Goal: Task Accomplishment & Management: Manage account settings

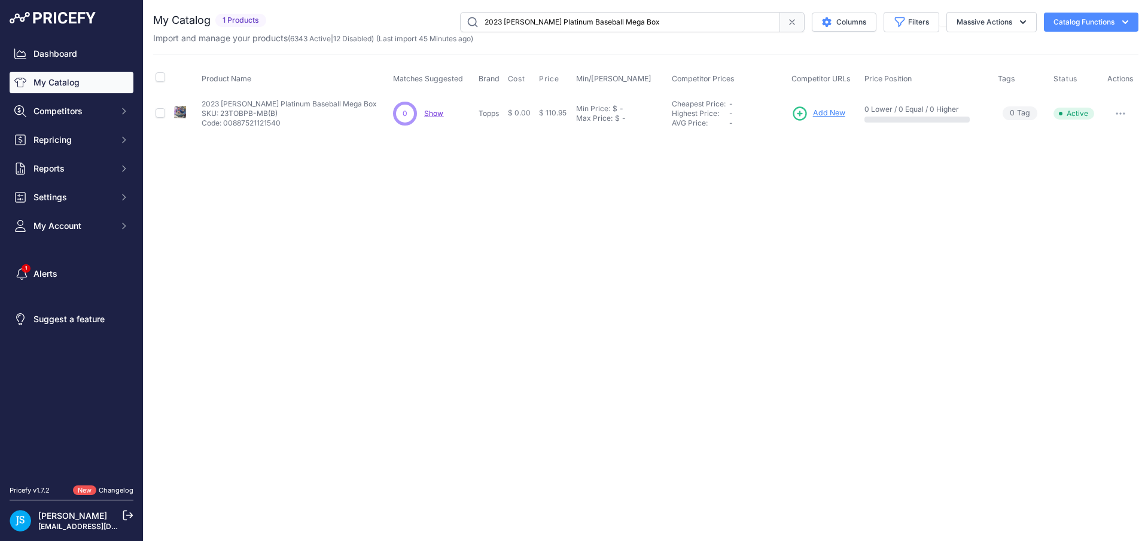
click at [88, 80] on link "My Catalog" at bounding box center [72, 83] width 124 height 22
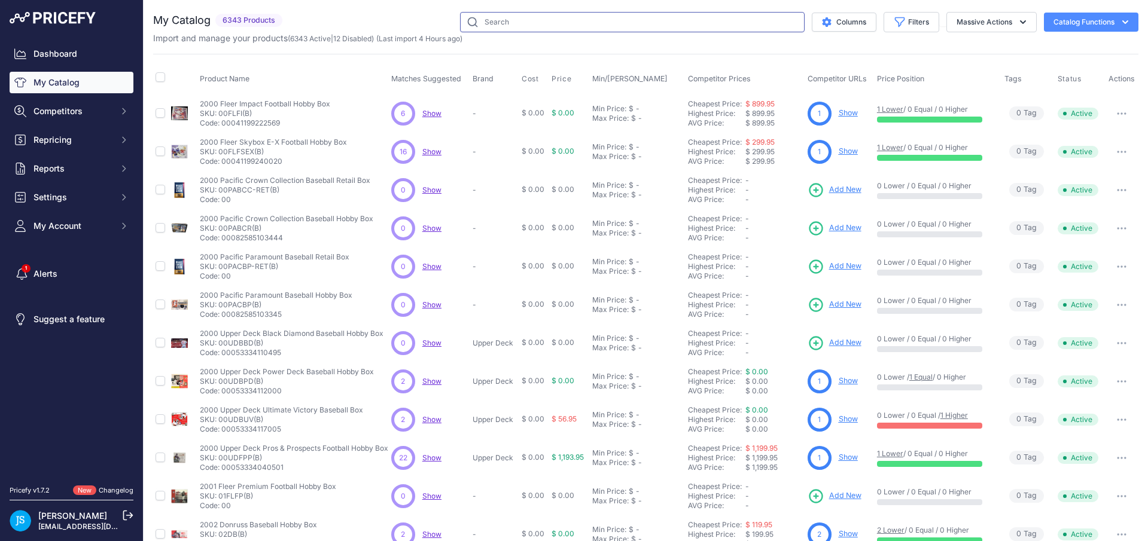
click at [600, 23] on input "text" at bounding box center [632, 22] width 344 height 20
paste input "2024/25 Bowman University's Best Basketball Hobby 12 Box Case"
type input "2024/25 Bowman University's Best Basketball Hobby 12 Box Case"
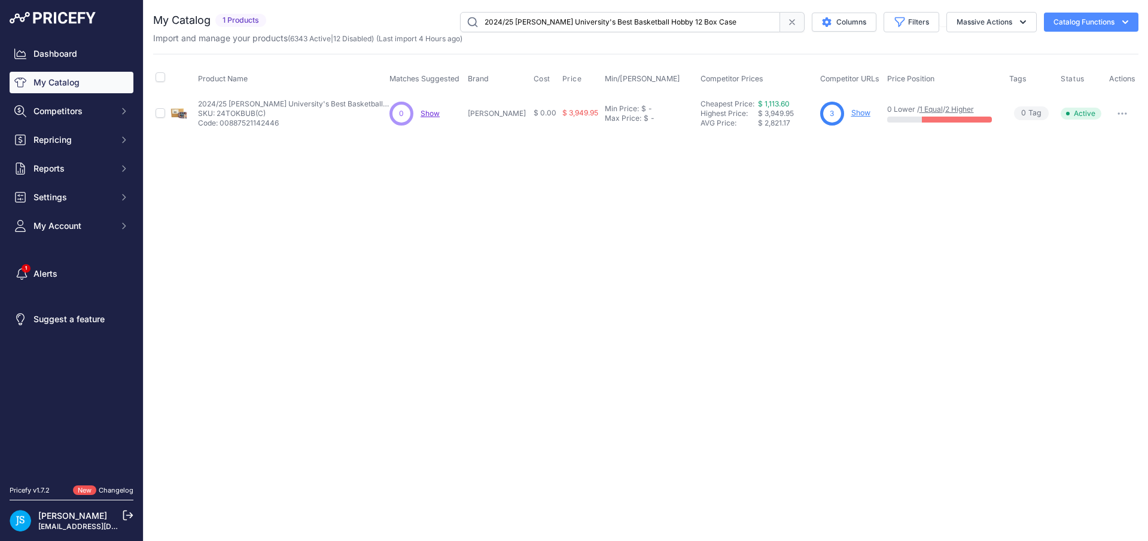
click at [851, 110] on link "Show" at bounding box center [860, 112] width 19 height 9
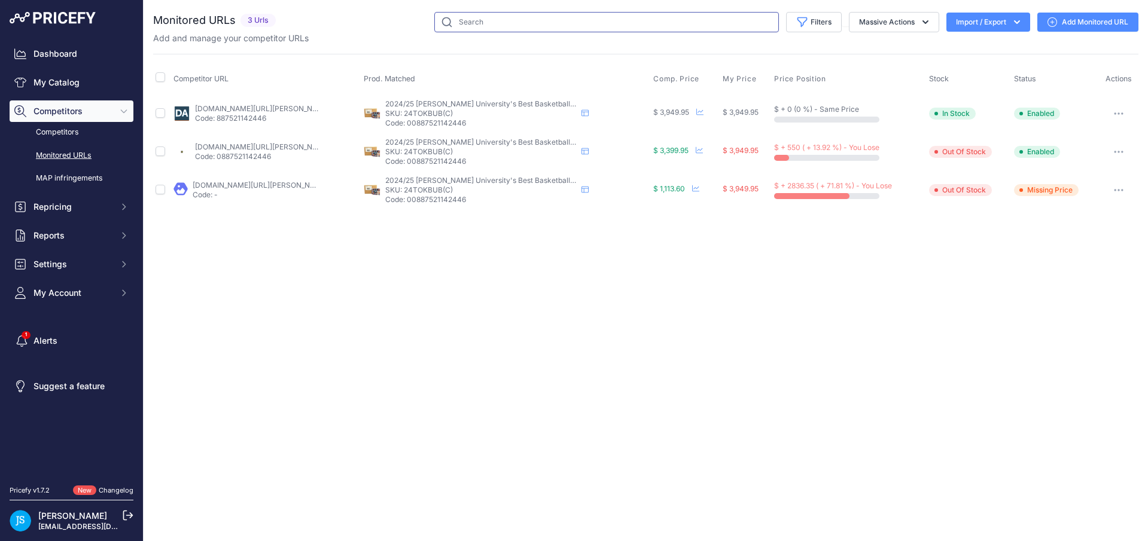
click at [471, 27] on input "text" at bounding box center [606, 22] width 344 height 20
paste input "Pokemon XY Evolutions Booster 6 Box Case"
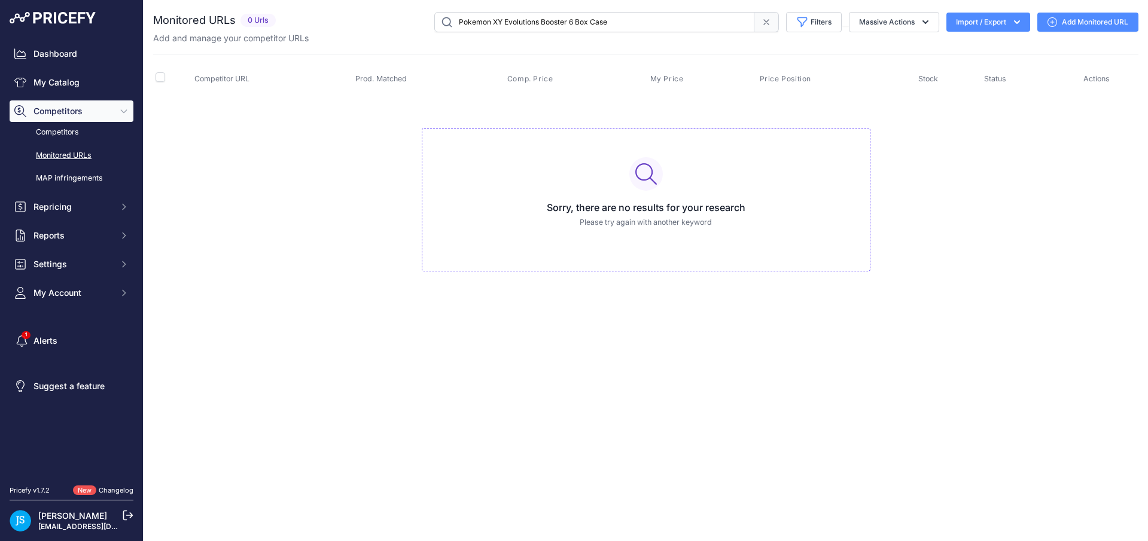
drag, startPoint x: 567, startPoint y: 20, endPoint x: 652, endPoint y: 28, distance: 84.7
click at [652, 28] on input "Pokemon XY Evolutions Booster 6 Box Case" at bounding box center [594, 22] width 320 height 20
type input "Pokemon XY Evolutions Booster"
click at [1072, 21] on link "Add Monitored URL" at bounding box center [1087, 22] width 101 height 19
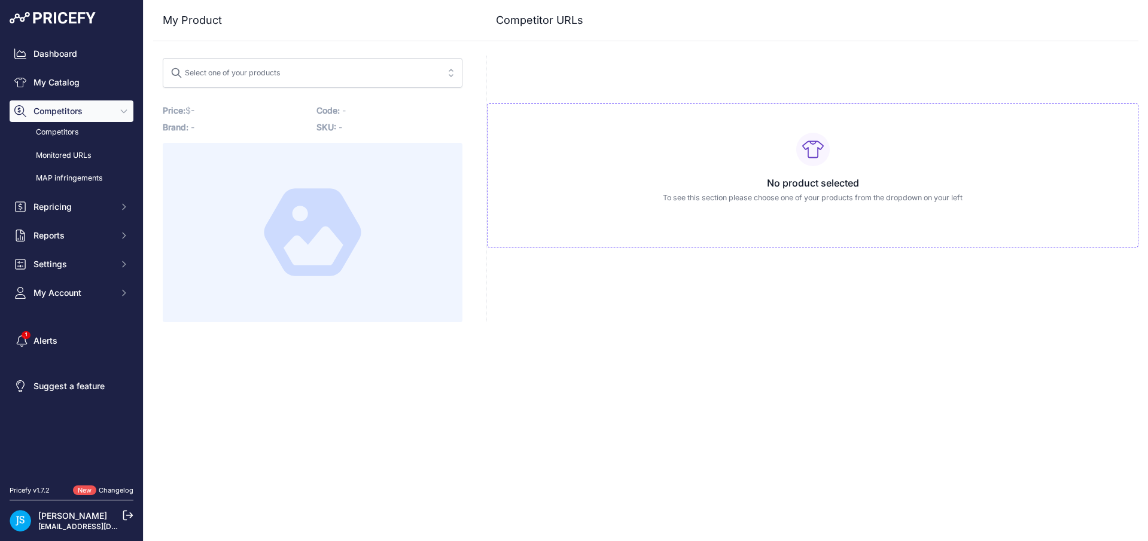
click at [321, 79] on span "Select one of your products" at bounding box center [303, 72] width 267 height 19
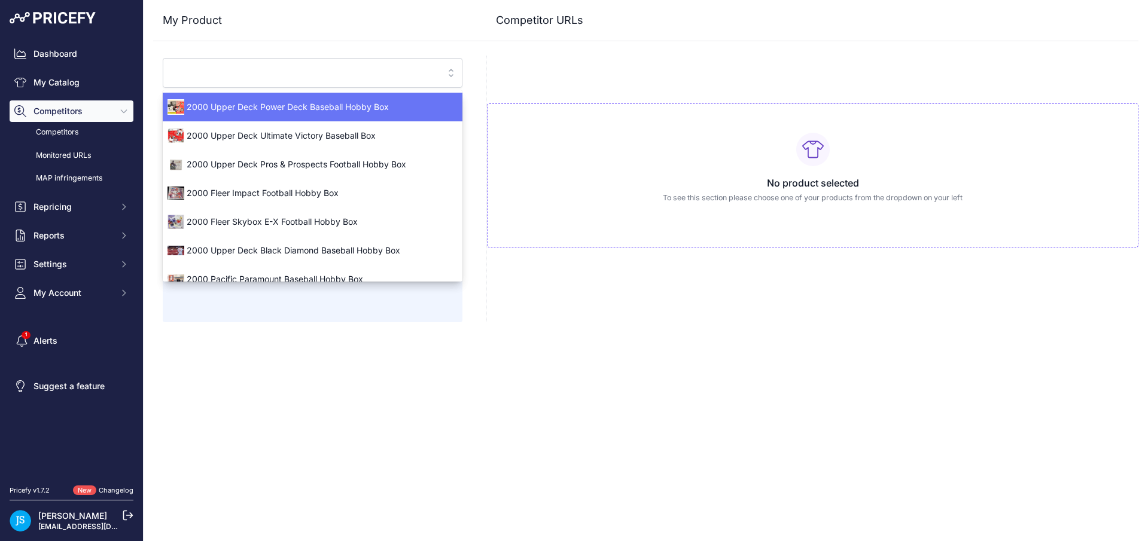
paste input "Pokemon XY Evolutions Booster 6 Box Case"
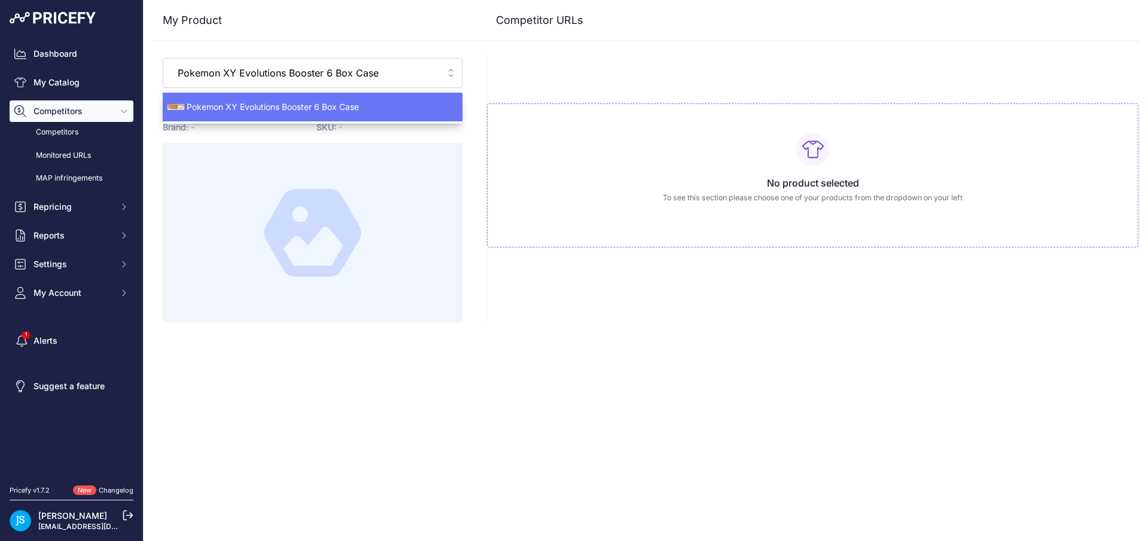
type input "Pokemon XY Evolutions Booster 6 Box Case"
click at [334, 102] on span "Pokemon XY Evolutions Booster 6 Box Case" at bounding box center [313, 107] width 300 height 12
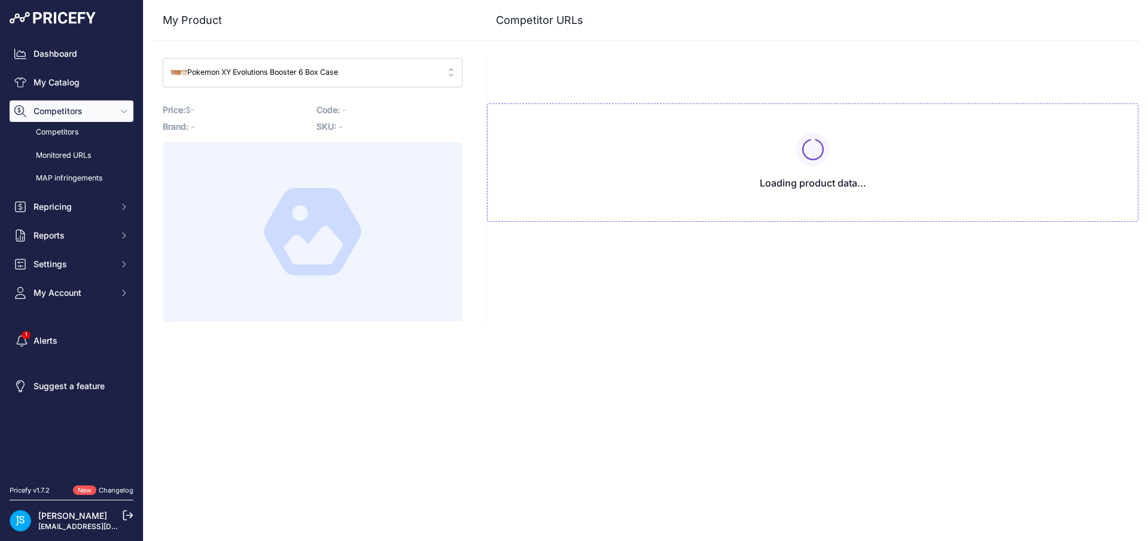
type input "www.blowoutcards.com/pokemon-xy-evolution-booster-6-box-case.html?prirule_jdsni…"
type input "www.dacardworld.com/gaming/pokemon-xy-evolutions-booster-6-box-case?prirule_jds…"
type input "www.steelcitycollectibles.com/i/pokemon-xy-evolutions-booster-6-box-case?prirul…"
type input "www.blowoutcards.com/pokemon-xy-evolution-booster-6-box-case.html?prirule_jdsni…"
type input "www.dacardworld.com/gaming/pokemon-xy-evolutions-booster-6-box-case?prirule_jds…"
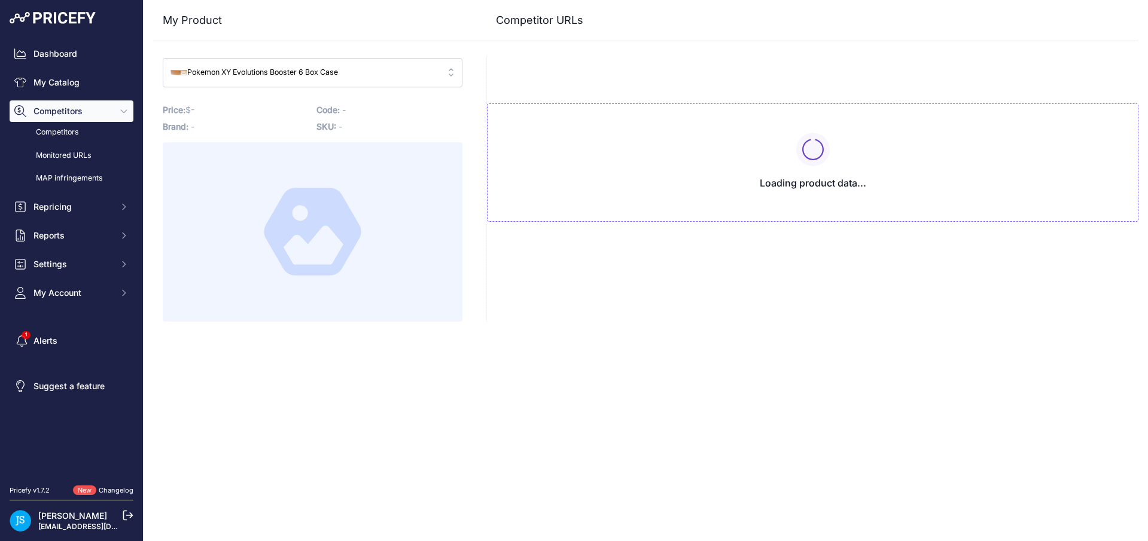
type input "www.steelcitycollectibles.com/i/pokemon-xy-evolutions-booster-6-box-case?prirul…"
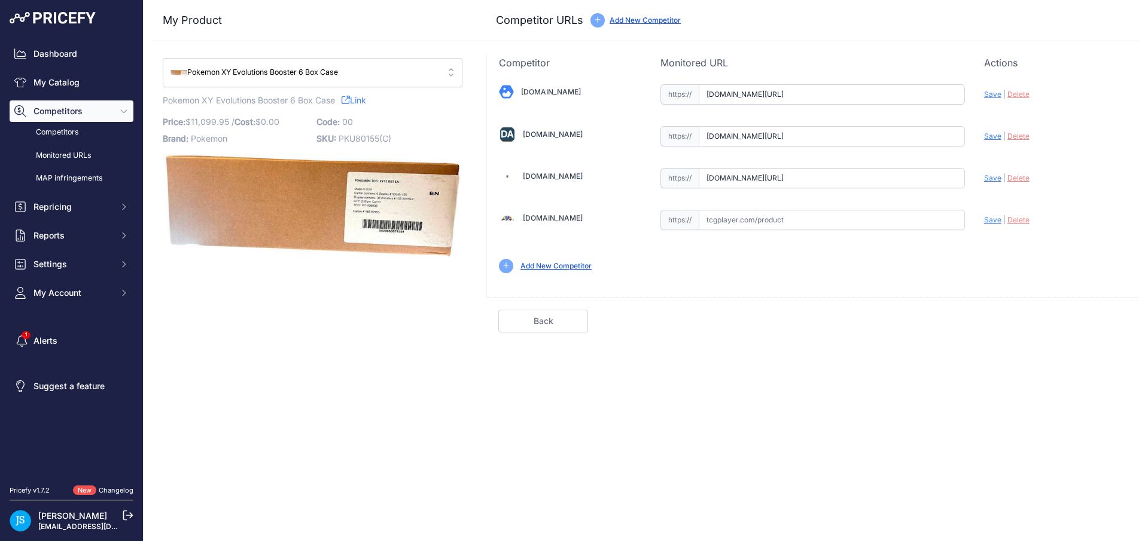
click at [771, 224] on input "text" at bounding box center [831, 220] width 266 height 20
paste input "https://www.tcgplayer.com/product/226363/pokemon-xy-evolutions-xy-evolutions-bo…"
click at [989, 220] on span "Save" at bounding box center [992, 219] width 17 height 9
type input "https://www.tcgplayer.com/product/226363/pokemon-xy-evolutions-xy-evolutions-bo…"
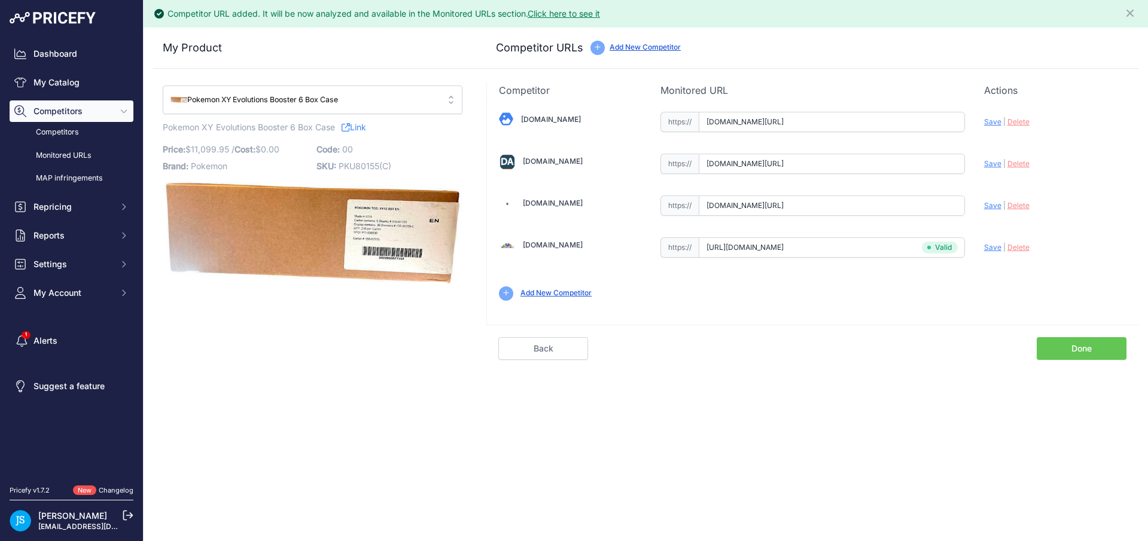
click at [1071, 346] on link "Done" at bounding box center [1081, 348] width 90 height 23
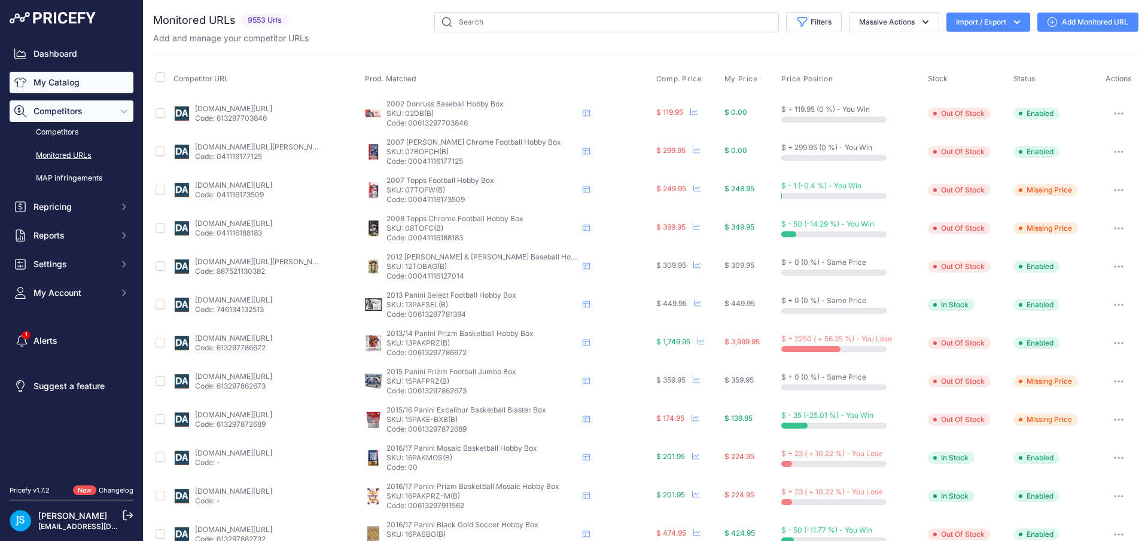
click at [74, 80] on link "My Catalog" at bounding box center [72, 83] width 124 height 22
click at [545, 19] on input "text" at bounding box center [606, 22] width 344 height 20
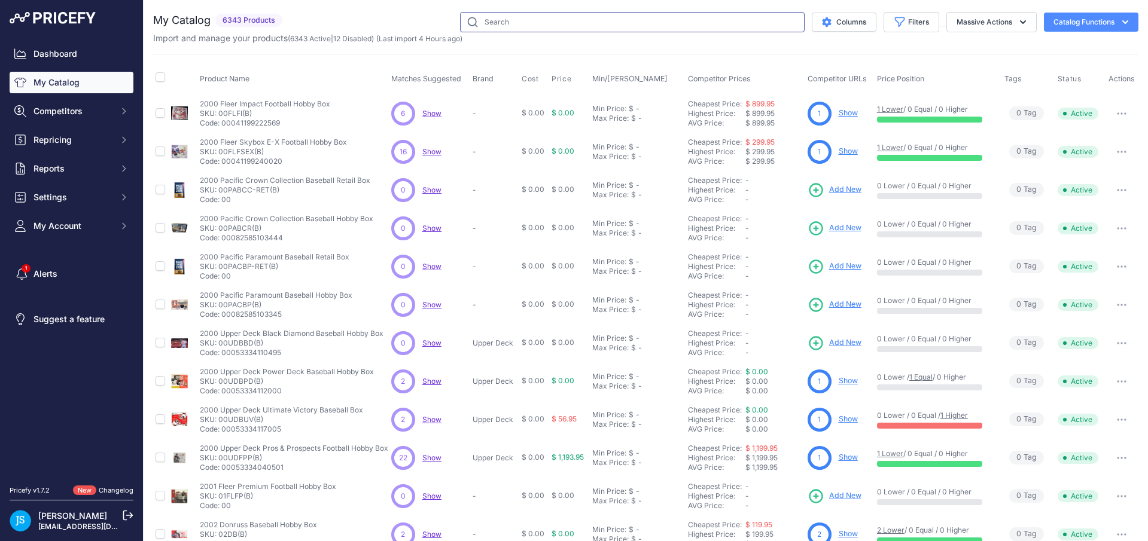
click at [545, 19] on input "text" at bounding box center [632, 22] width 344 height 20
paste input "Pokemon XY Evolutions Booster"
type input "Pokemon XY Evolutions Booster"
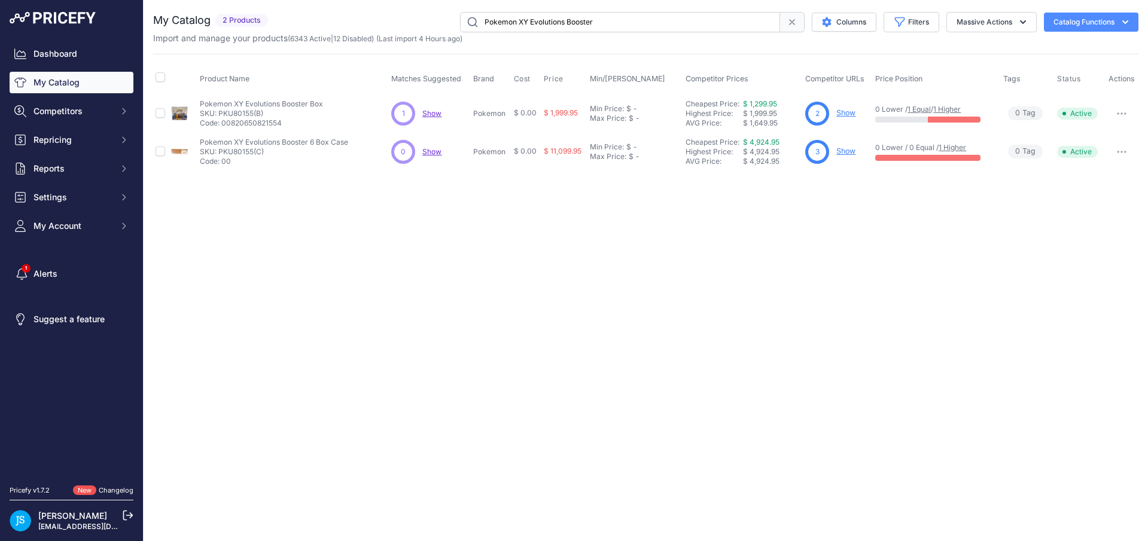
click at [842, 112] on link "Show" at bounding box center [845, 112] width 19 height 9
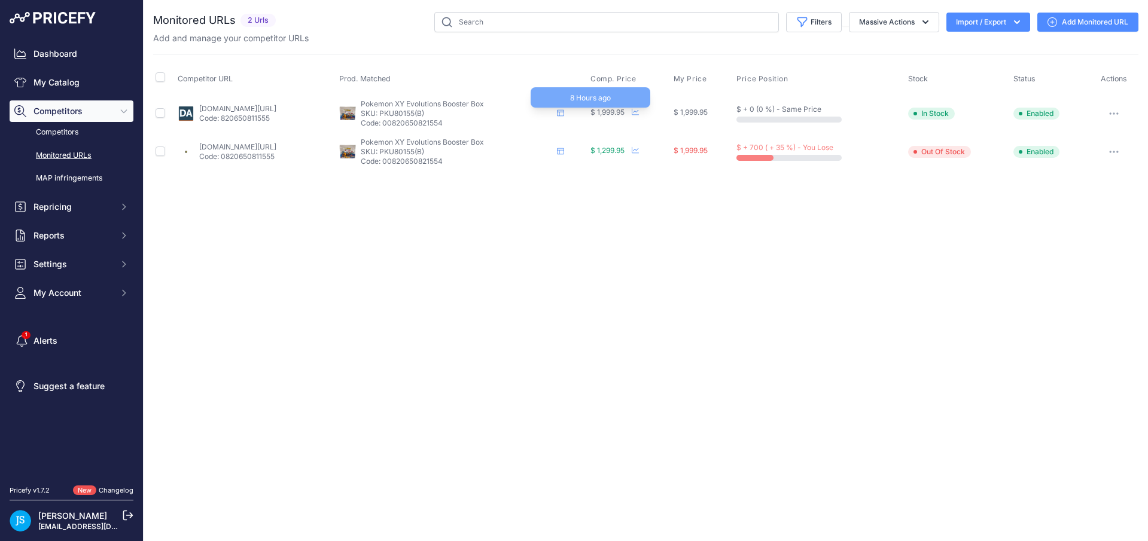
click at [624, 114] on span "$ 1,999.95" at bounding box center [607, 112] width 34 height 9
click at [639, 114] on icon at bounding box center [634, 111] width 7 height 7
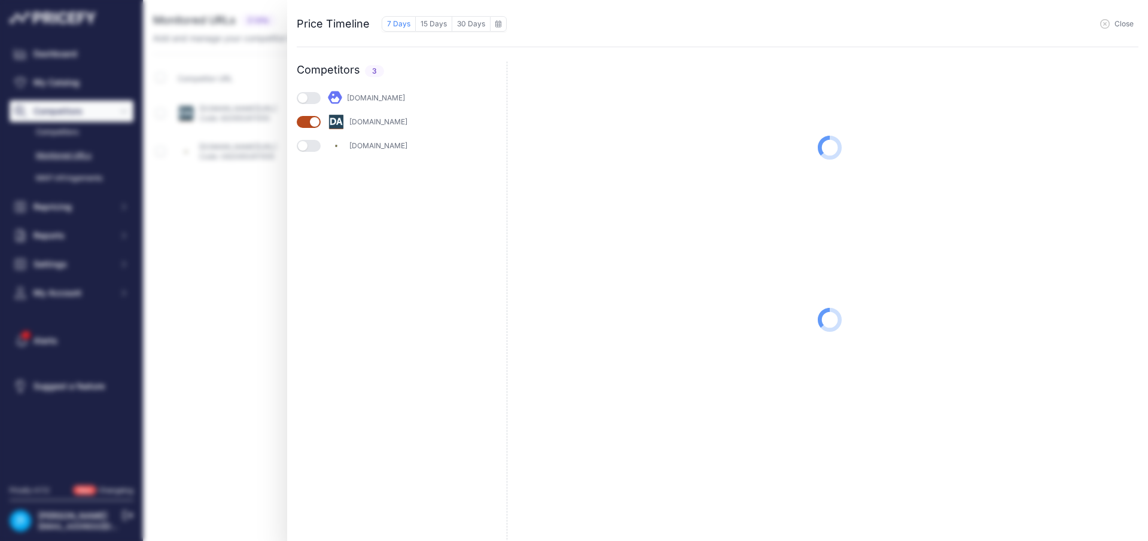
click at [1111, 26] on button "Close" at bounding box center [1116, 24] width 33 height 10
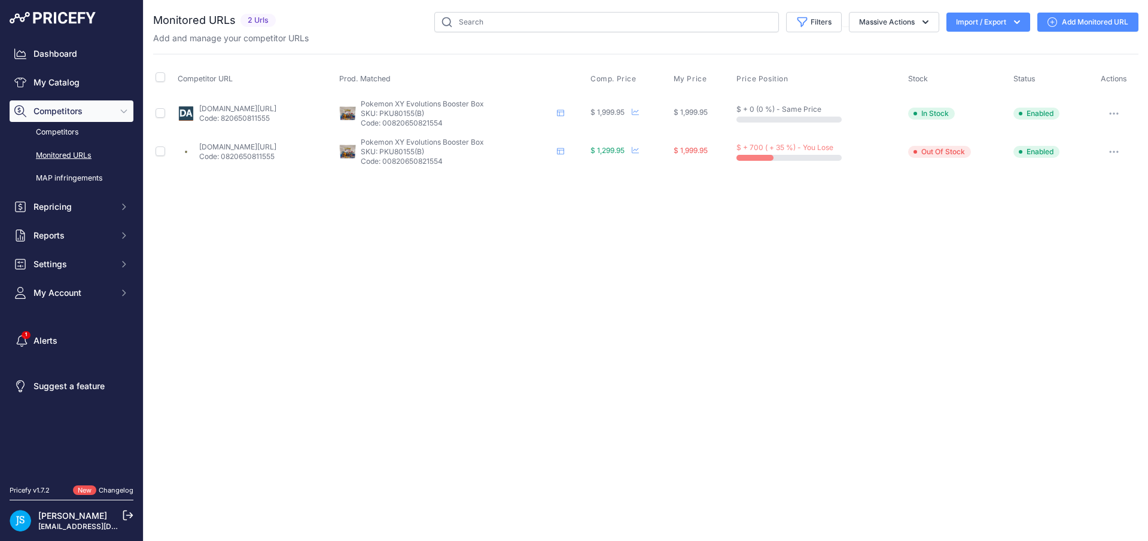
click at [249, 114] on p "Code: 820650811555" at bounding box center [237, 119] width 77 height 10
click at [249, 104] on link "dacardworld.com/gaming/pokemon-xy-evolutions-booster-box" at bounding box center [237, 108] width 77 height 9
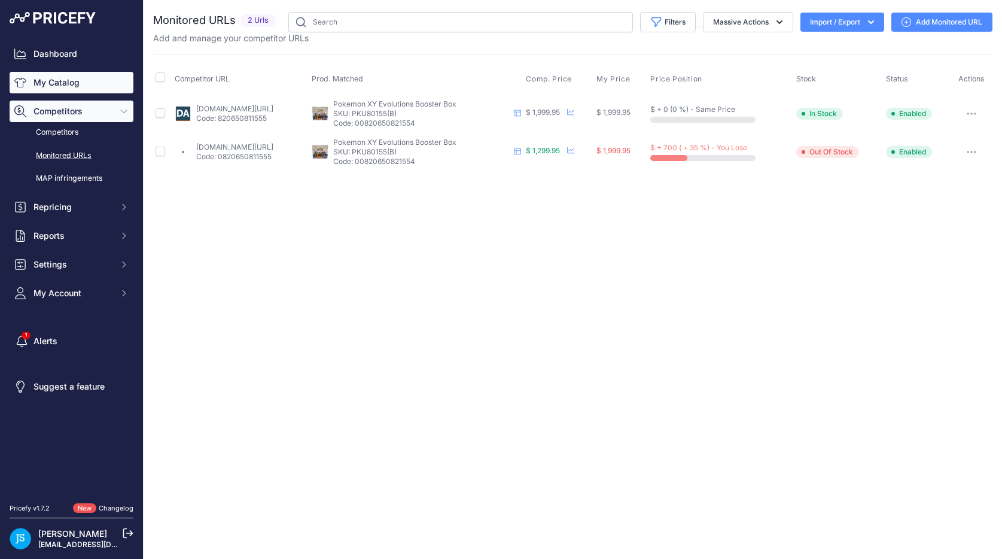
click at [81, 78] on link "My Catalog" at bounding box center [72, 83] width 124 height 22
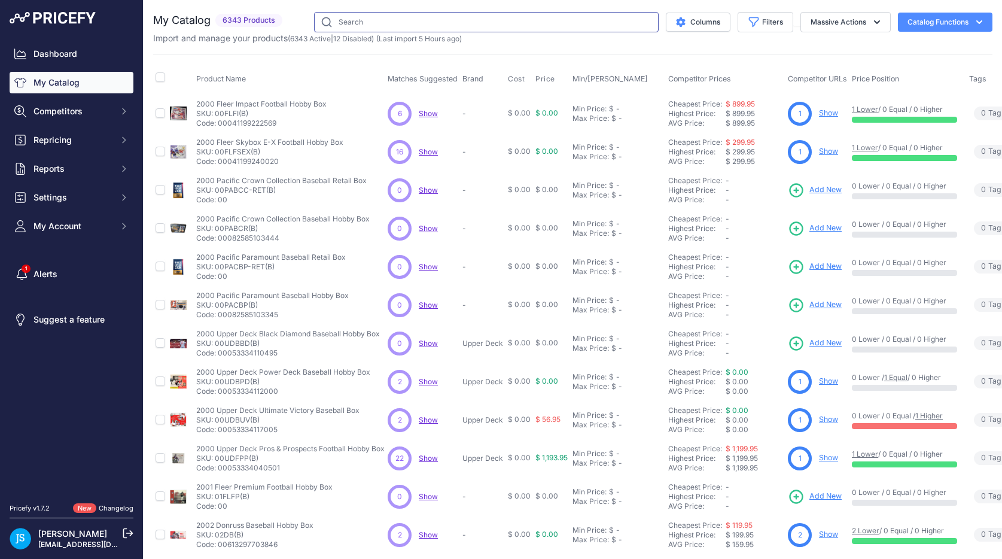
click at [389, 21] on input "text" at bounding box center [486, 22] width 344 height 20
paste input "2024 Panini National Treasures Football"
type input "2024 Panini National Treasures Football"
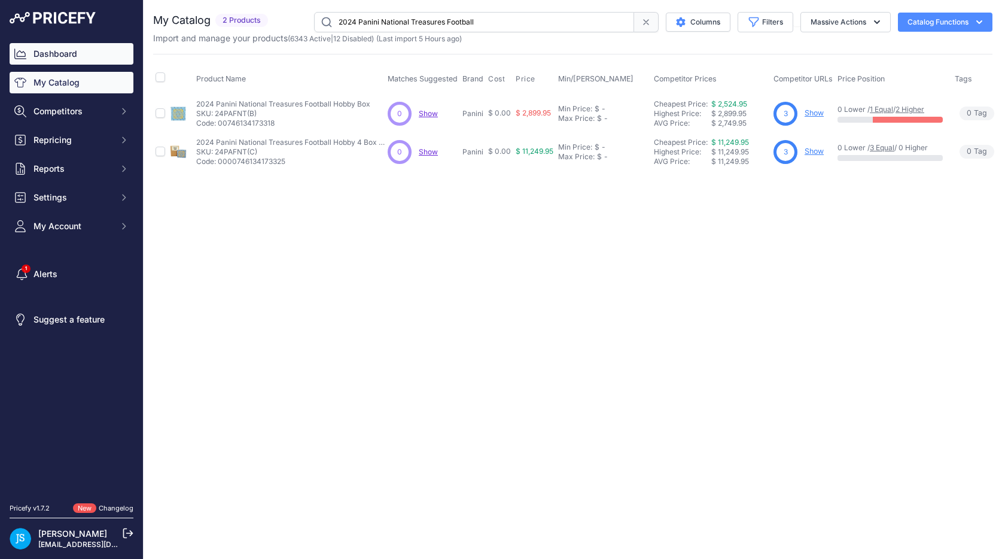
click at [86, 53] on link "Dashboard" at bounding box center [72, 54] width 124 height 22
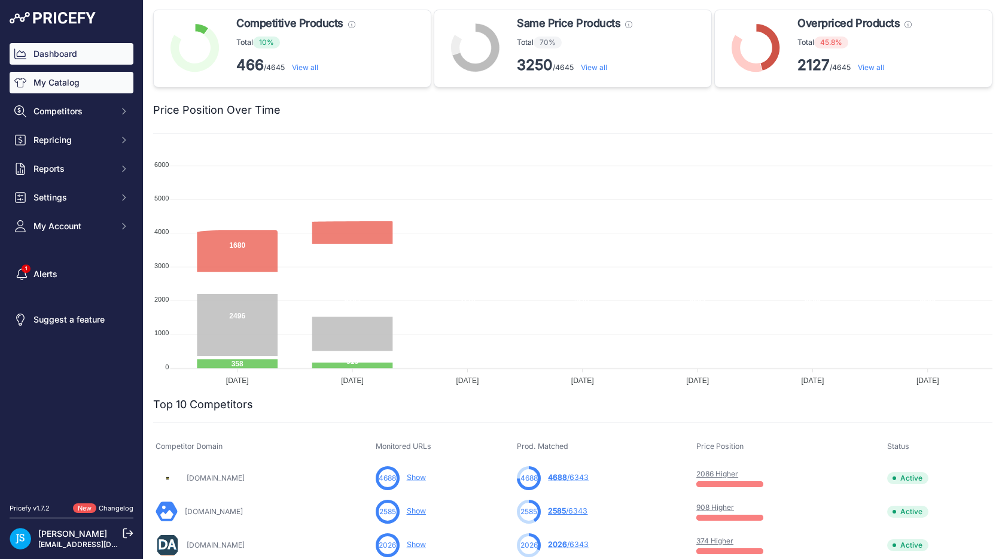
click at [57, 93] on div "Dashboard My Catalog Competitors Competitors Monitored URLs MAP infringements R…" at bounding box center [72, 140] width 124 height 194
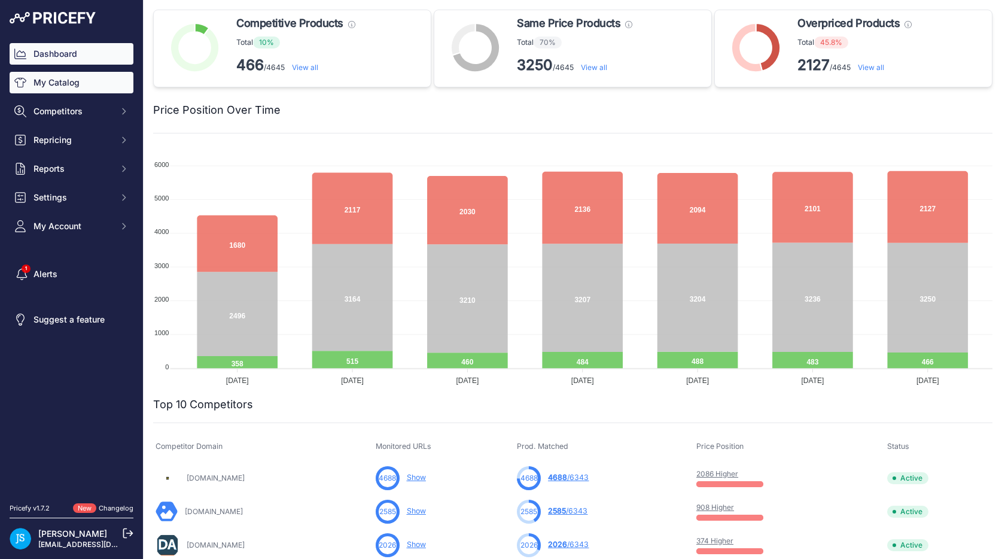
click at [65, 75] on link "My Catalog" at bounding box center [72, 83] width 124 height 22
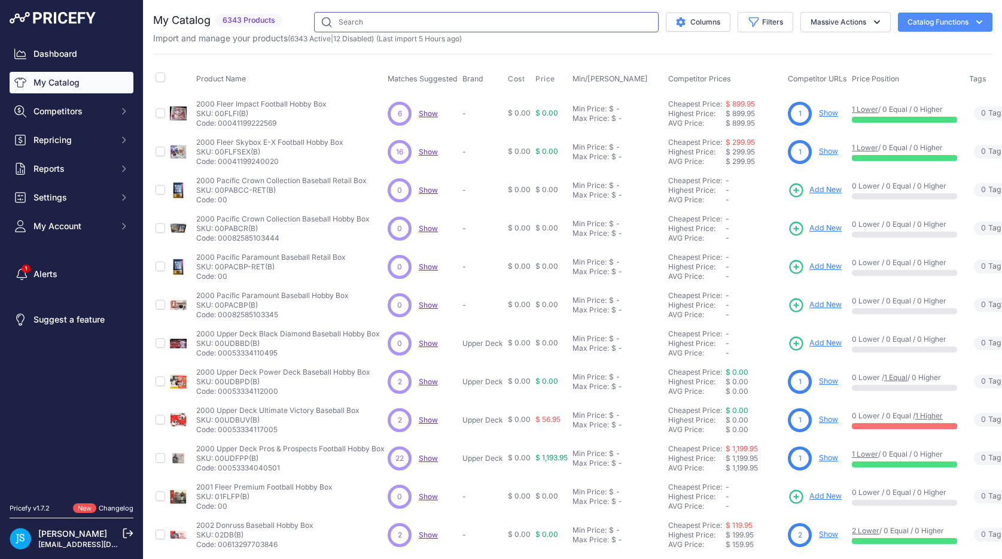
click at [347, 19] on input "text" at bounding box center [486, 22] width 344 height 20
paste input "2025 Upper Deck PWHL Hockey Hobby"
type input "2025 Upper Deck PWHL Hockey Hobby"
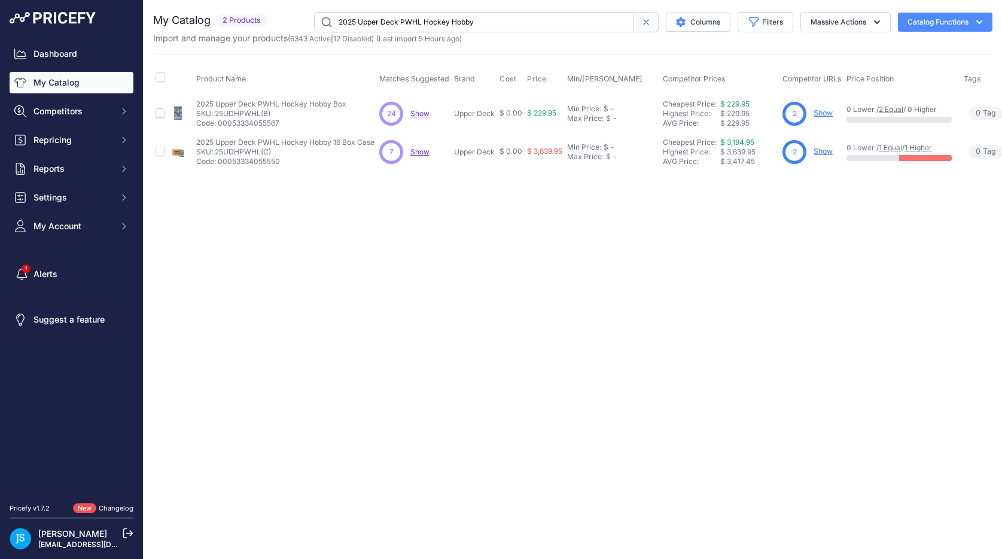
click at [819, 111] on link "Show" at bounding box center [822, 112] width 19 height 9
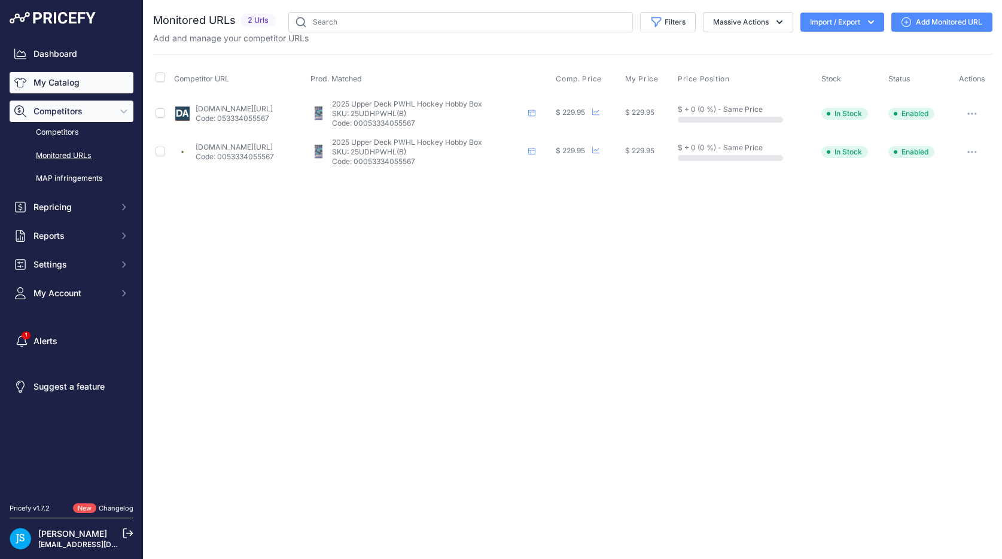
click at [66, 72] on link "My Catalog" at bounding box center [72, 83] width 124 height 22
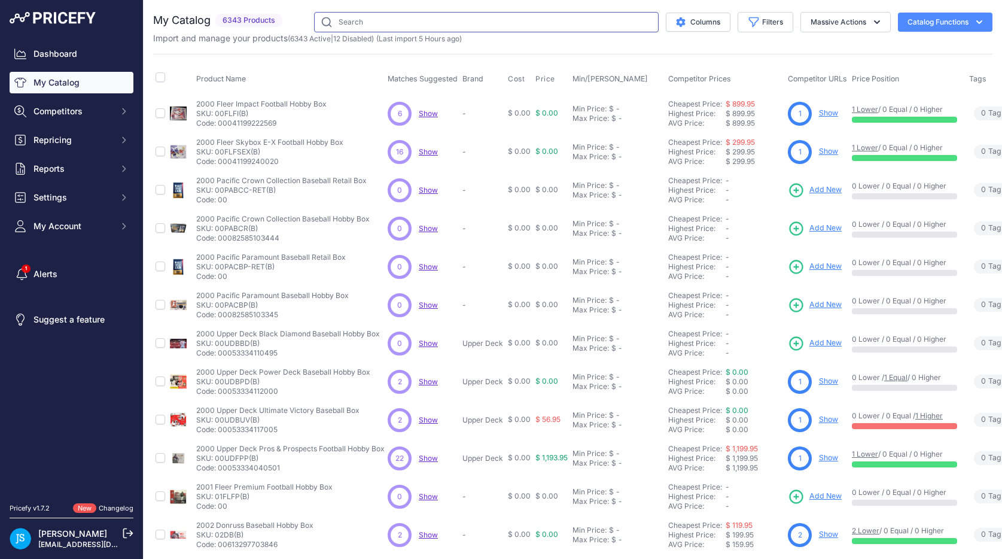
click at [402, 18] on input "text" at bounding box center [486, 22] width 344 height 20
paste input "2024 Bowman's Best University Football Hobby"
type input "2024 Bowman's Best University Football Hobby"
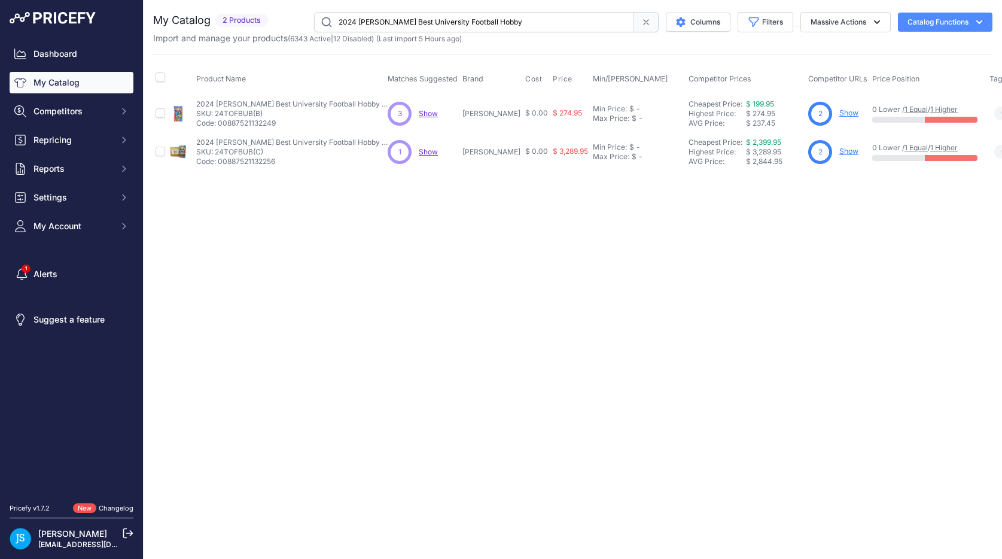
click at [839, 111] on link "Show" at bounding box center [848, 112] width 19 height 9
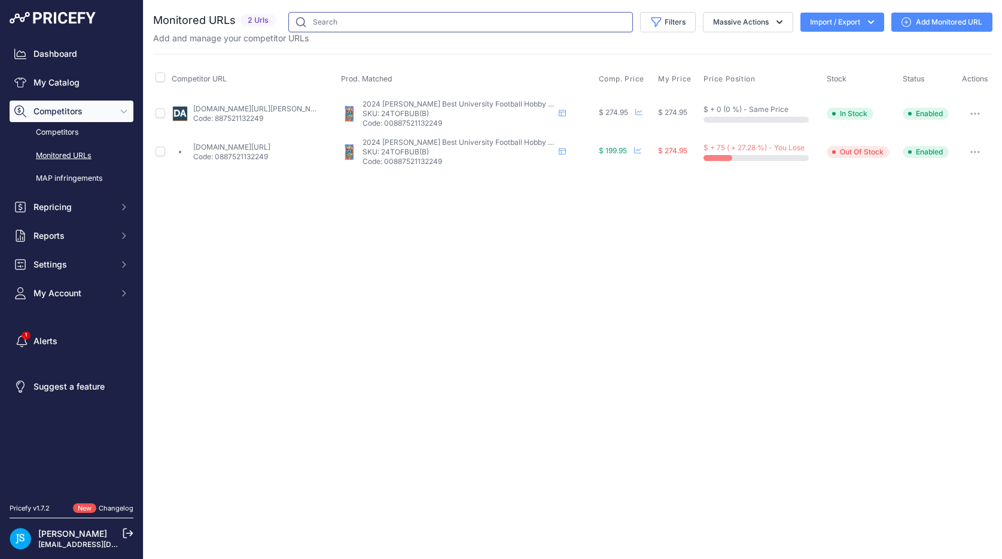
click at [331, 22] on input "text" at bounding box center [460, 22] width 344 height 20
paste input "2024 Topps Chrome UFC Hobby"
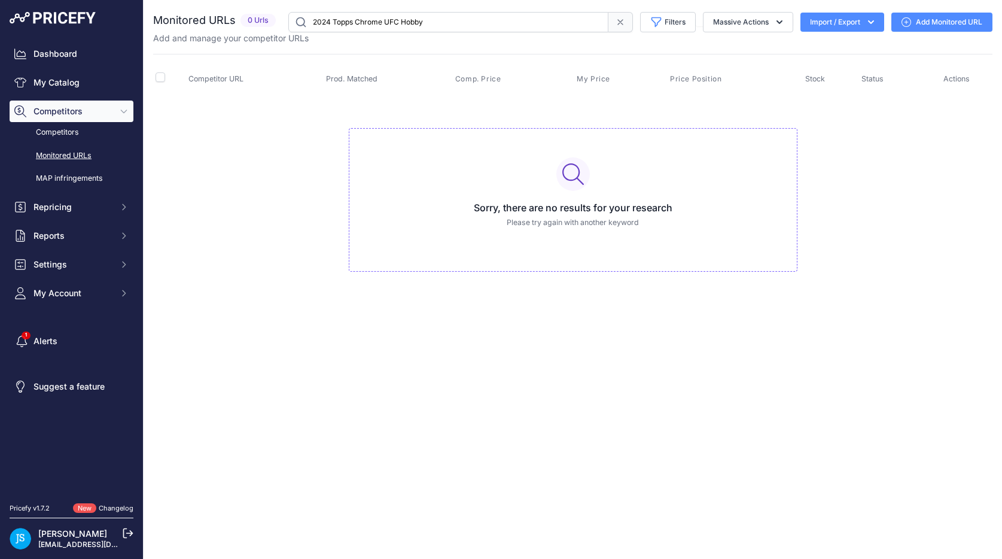
drag, startPoint x: 353, startPoint y: 22, endPoint x: 453, endPoint y: 25, distance: 99.3
click at [453, 25] on input "2024 Topps Chrome UFC Hobby" at bounding box center [448, 22] width 320 height 20
click at [356, 21] on input "2024 Topps UFC Chrome" at bounding box center [448, 22] width 320 height 20
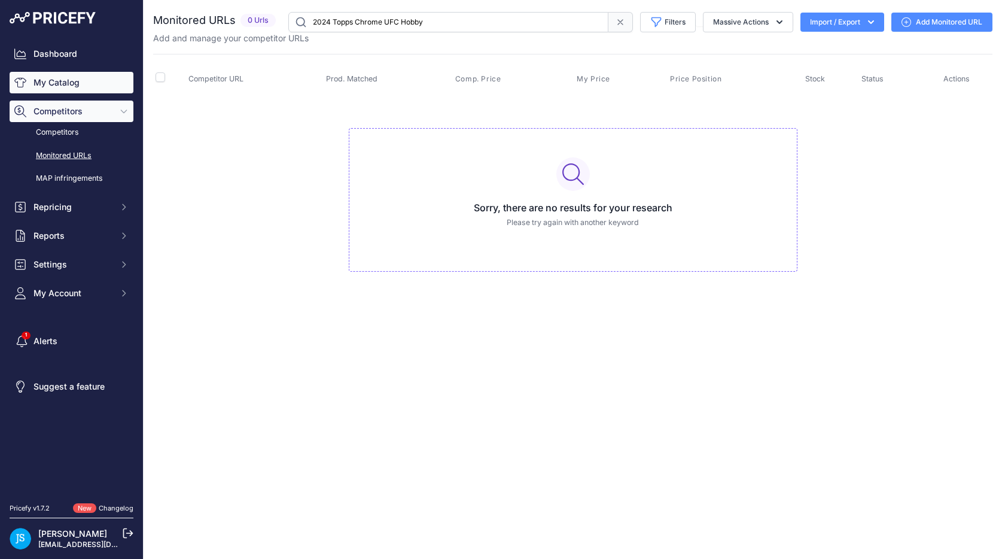
type input "2024 Topps Chrome UFC Hobby"
click at [84, 83] on link "My Catalog" at bounding box center [72, 83] width 124 height 22
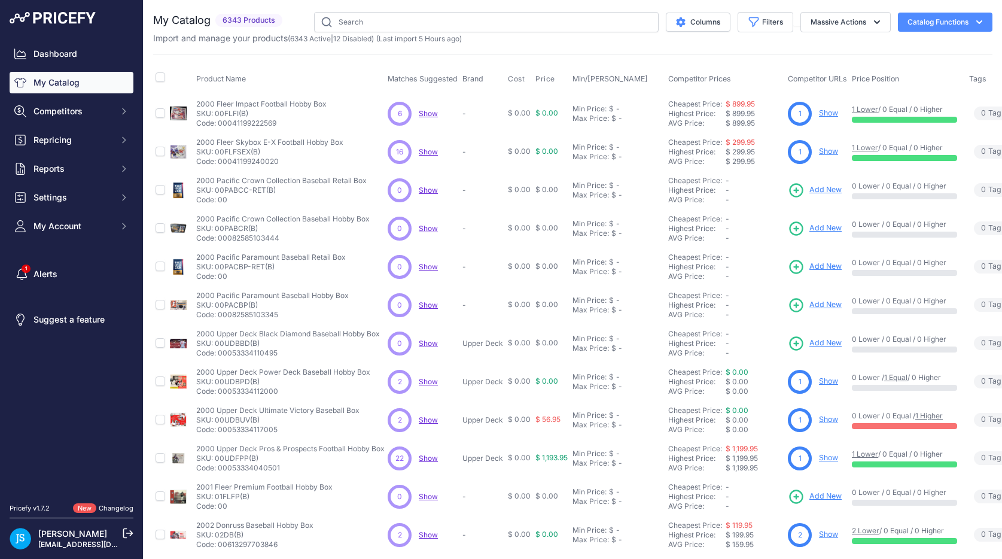
click at [385, 20] on input "text" at bounding box center [486, 22] width 344 height 20
type input "2024 Topps Chrome UFC Hobby"
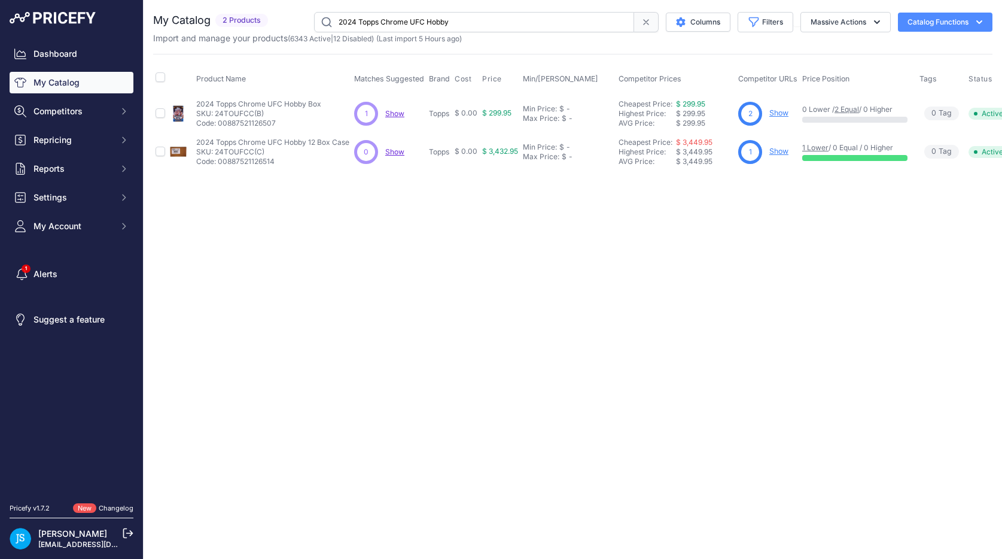
click at [775, 110] on link "Show" at bounding box center [778, 112] width 19 height 9
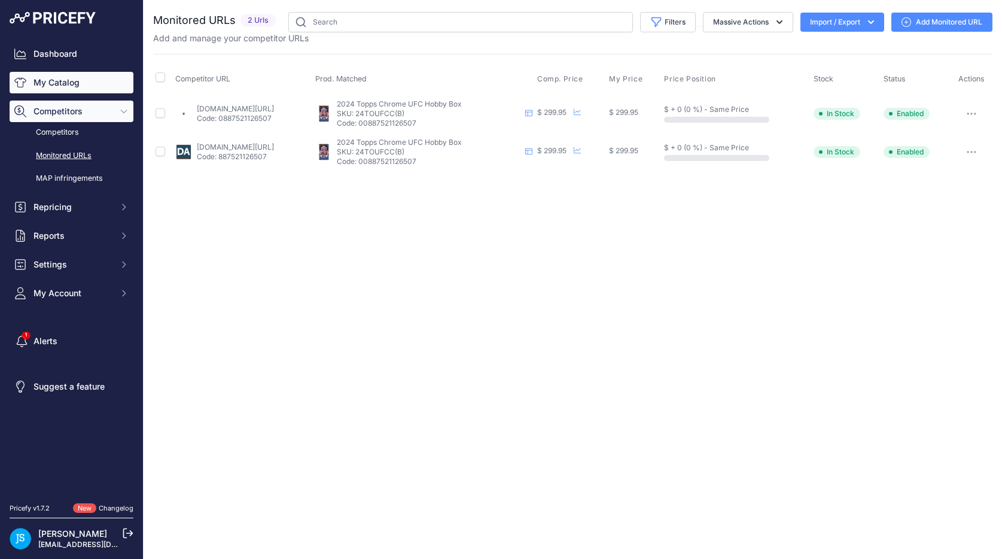
click at [65, 72] on link "My Catalog" at bounding box center [72, 83] width 124 height 22
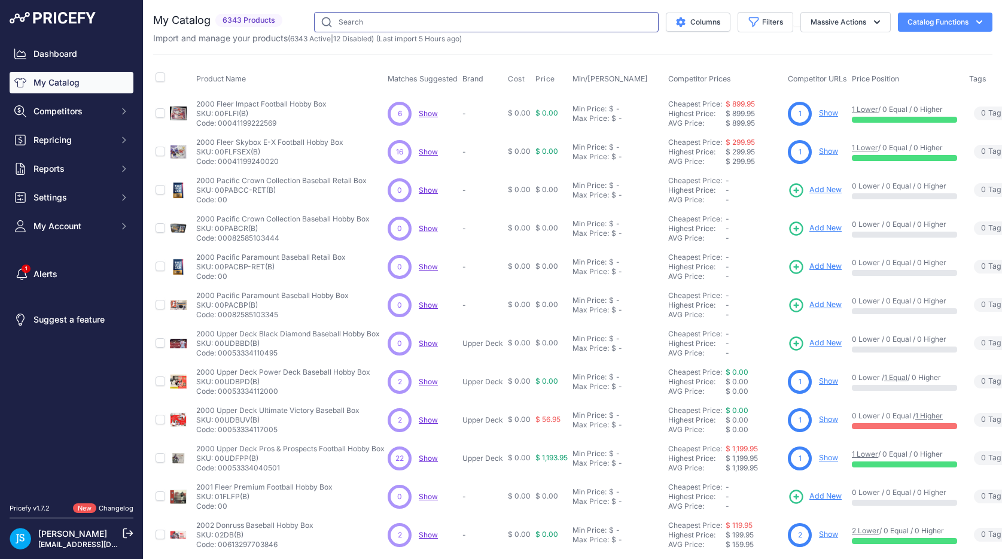
click at [343, 27] on input "text" at bounding box center [486, 22] width 344 height 20
paste input "2025 Upper Deck AEW Skybox Metal Universe Hobby 16 Box"
type input "2025 Upper Deck AEW Skybox Metal Universe Hobby 16 Box"
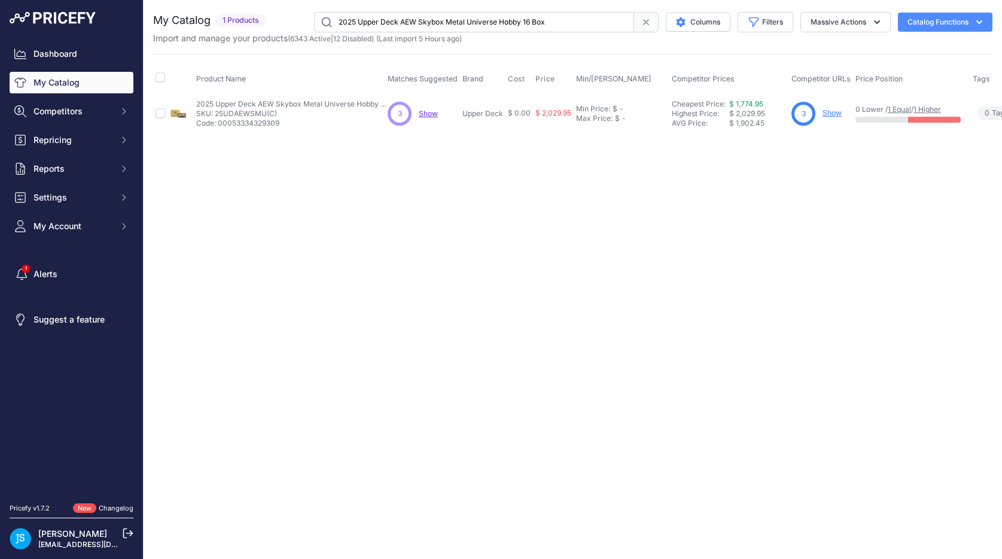
click at [829, 113] on link "Show" at bounding box center [831, 112] width 19 height 9
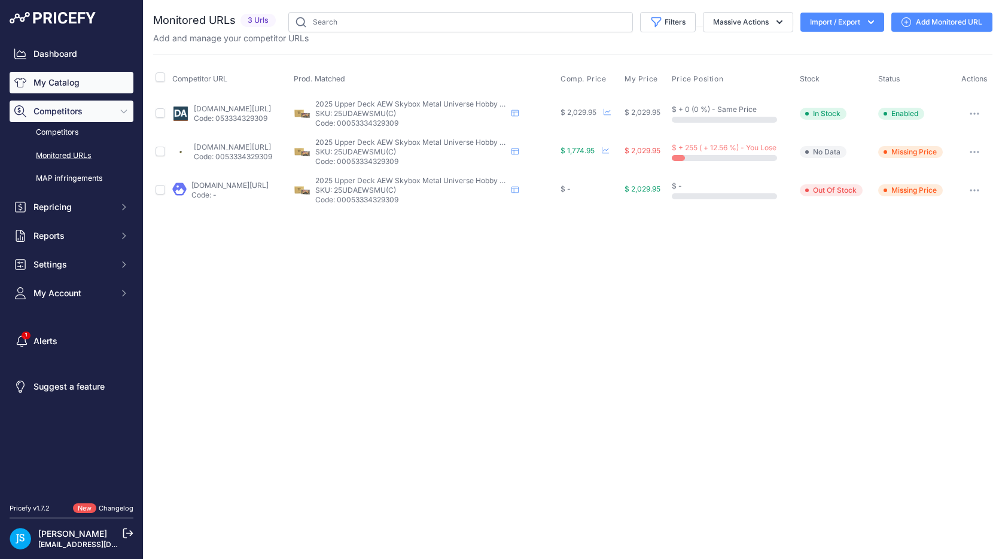
click at [60, 81] on link "My Catalog" at bounding box center [72, 83] width 124 height 22
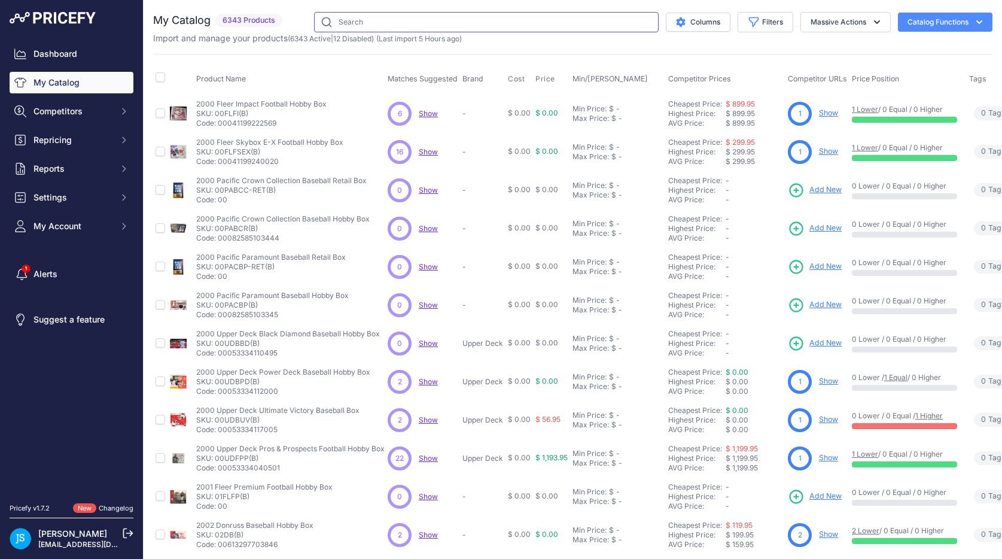
click at [425, 22] on input "text" at bounding box center [486, 22] width 344 height 20
paste input "2024/25 Panini Prizm Basketball International Hobby Box"
type input "2024/25 Panini Prizm Basketball International Hobby Box"
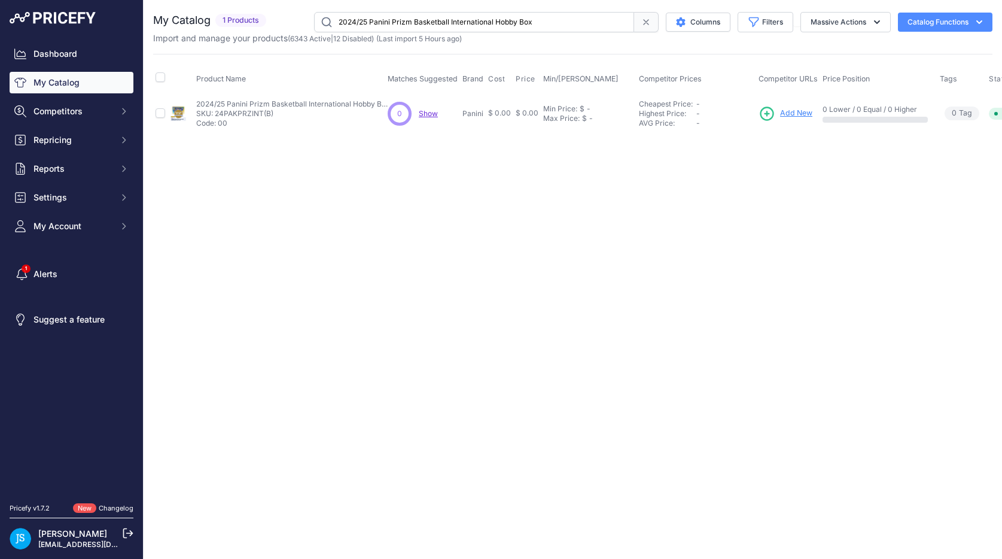
click at [792, 111] on span "Add New" at bounding box center [796, 113] width 32 height 11
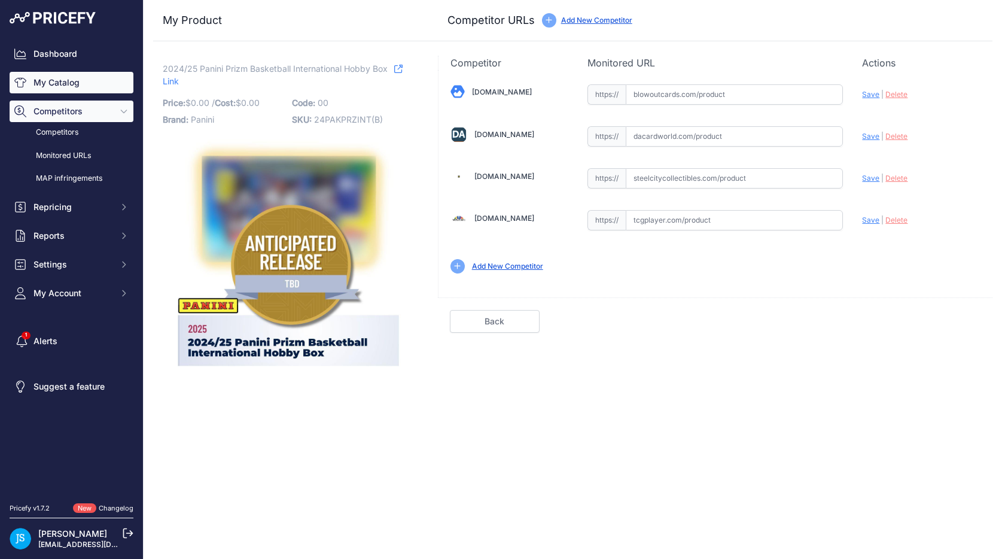
click at [71, 77] on link "My Catalog" at bounding box center [72, 83] width 124 height 22
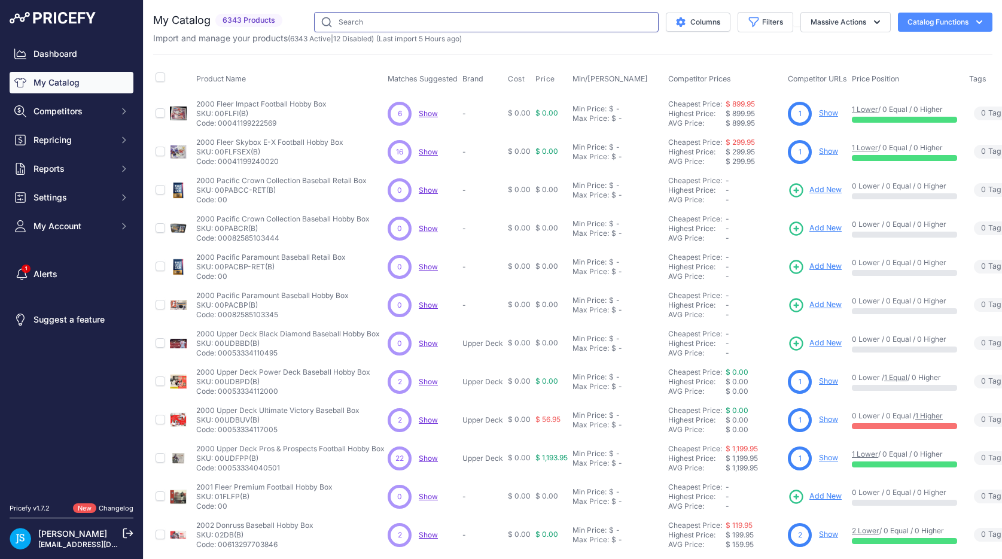
click at [400, 27] on input "text" at bounding box center [486, 22] width 344 height 20
paste input "2024 Panini Phoenix Football Hobby Blaster"
type input "2024 Panini Phoenix Football Hobby Blaster"
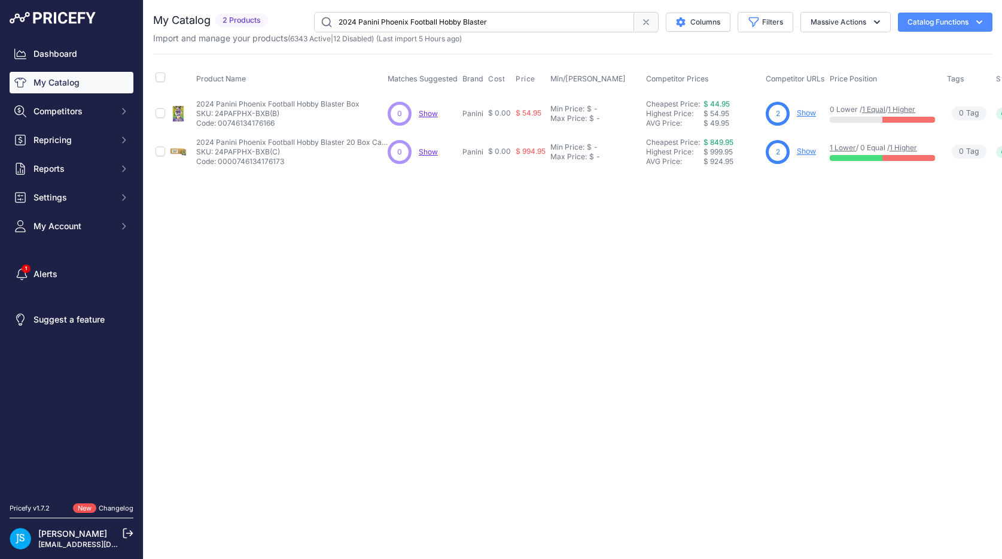
click at [804, 117] on link "Show" at bounding box center [806, 112] width 19 height 9
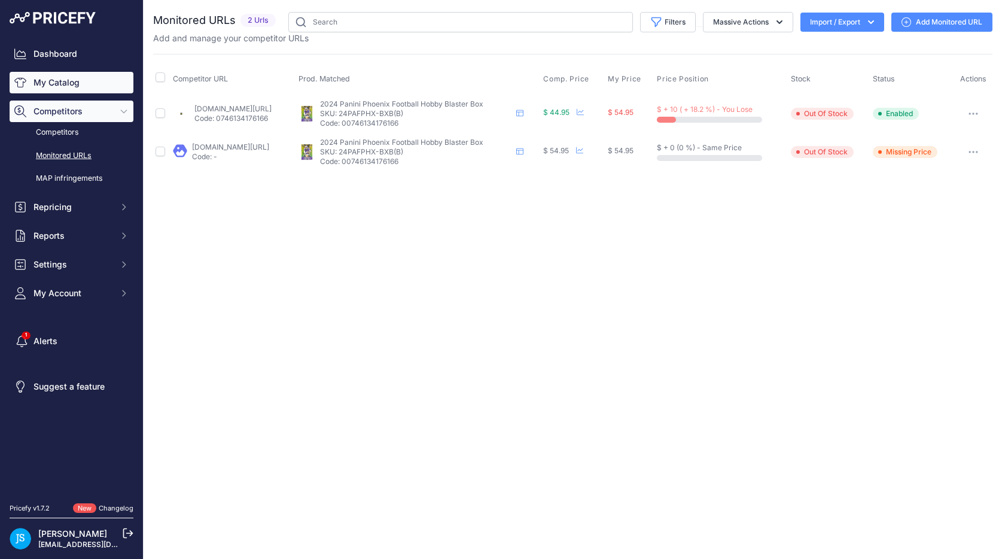
click at [80, 84] on link "My Catalog" at bounding box center [72, 83] width 124 height 22
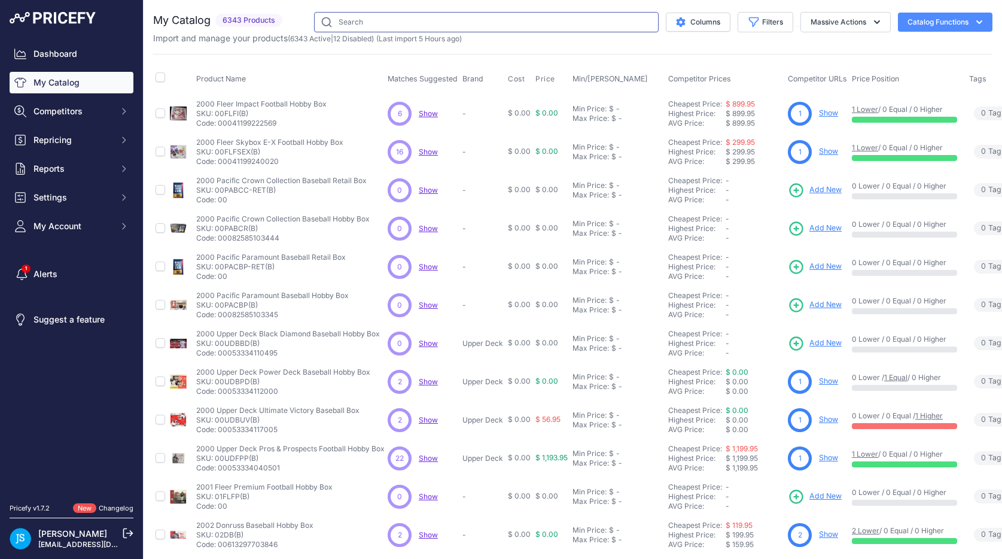
click at [378, 23] on input "text" at bounding box center [486, 22] width 344 height 20
paste input "Pokemon Scarlet & Violet 151 Ultra Premium Collection Box"
type input "Pokemon Scarlet & Violet 151 Ultra Premium Collection Box"
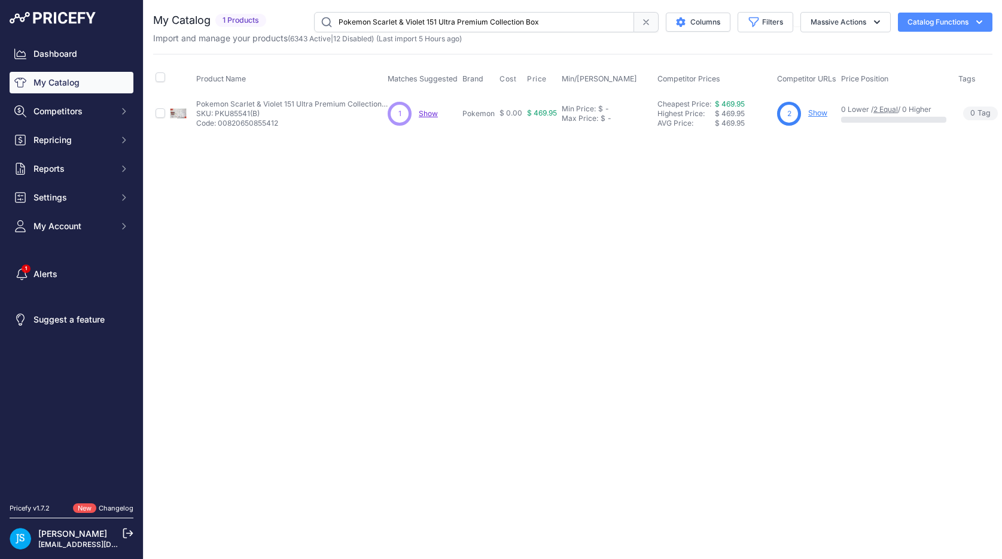
click at [814, 111] on link "Show" at bounding box center [817, 112] width 19 height 9
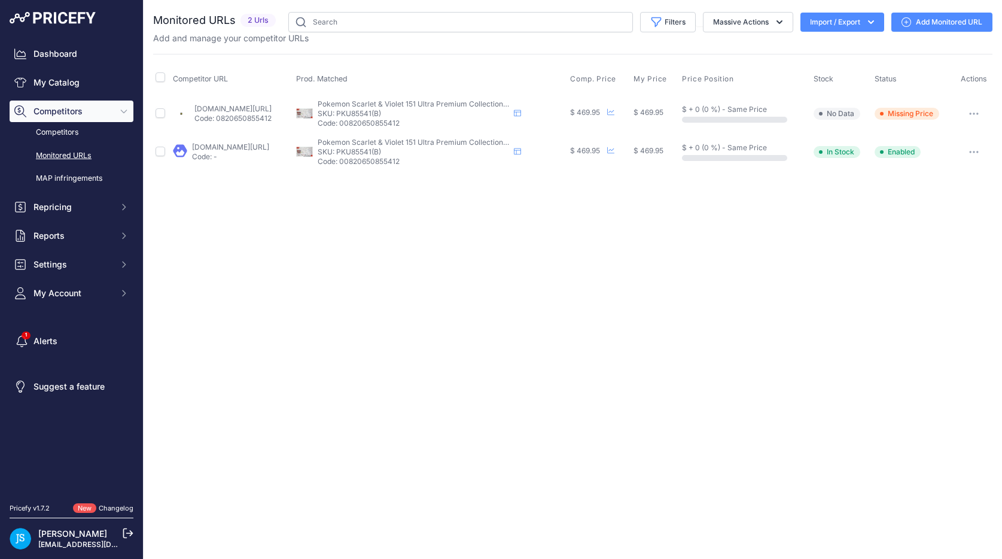
click at [269, 144] on link "blowoutcards.com/pokemon-scarlet-violet-151-ultra-premium-collection-box.html?p…" at bounding box center [230, 146] width 77 height 9
click at [91, 86] on link "My Catalog" at bounding box center [72, 83] width 124 height 22
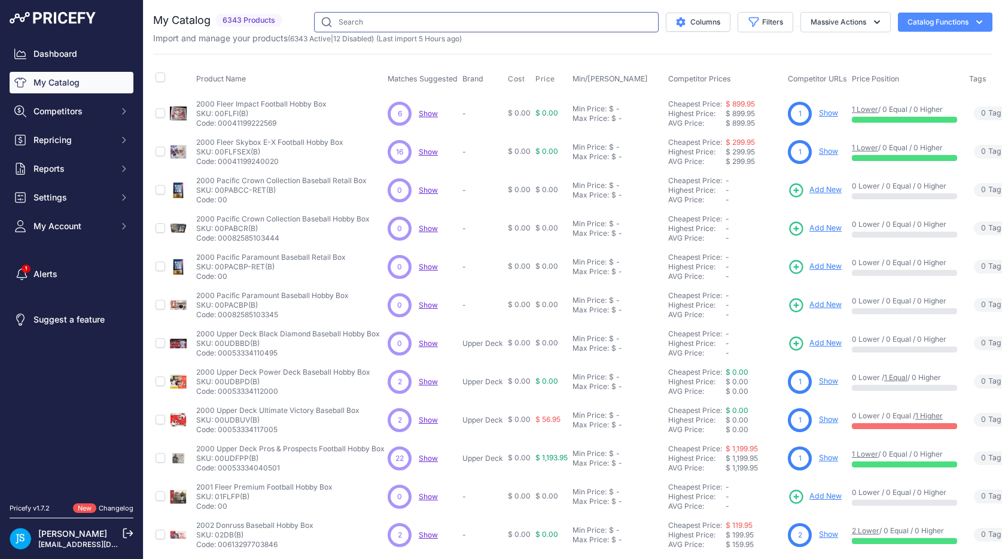
click at [393, 20] on input "text" at bounding box center [486, 22] width 344 height 20
paste input "2024 Topps MLS Soccer Superstars Hobby"
type input "2024 Topps MLS Soccer Superstars Hobby"
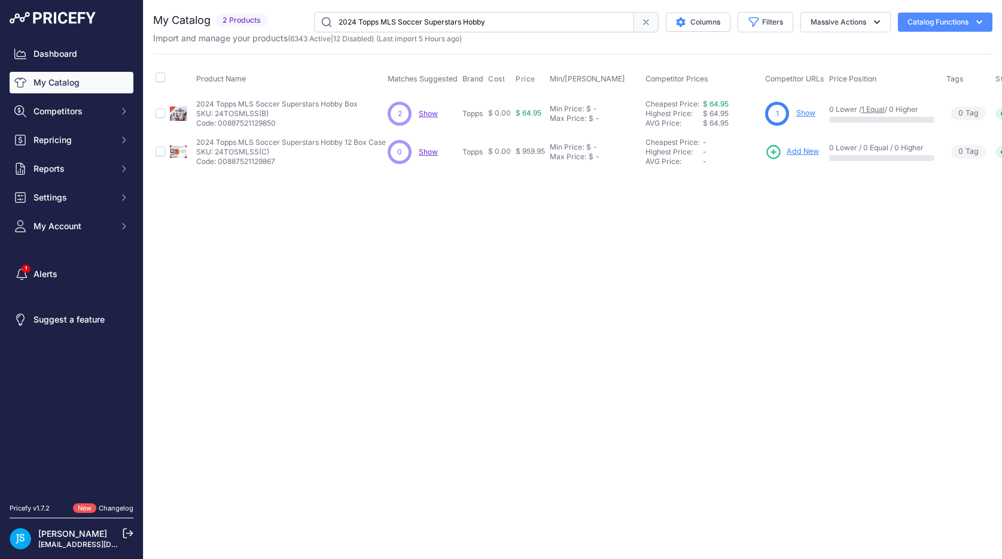
click at [807, 113] on link "Show" at bounding box center [805, 112] width 19 height 9
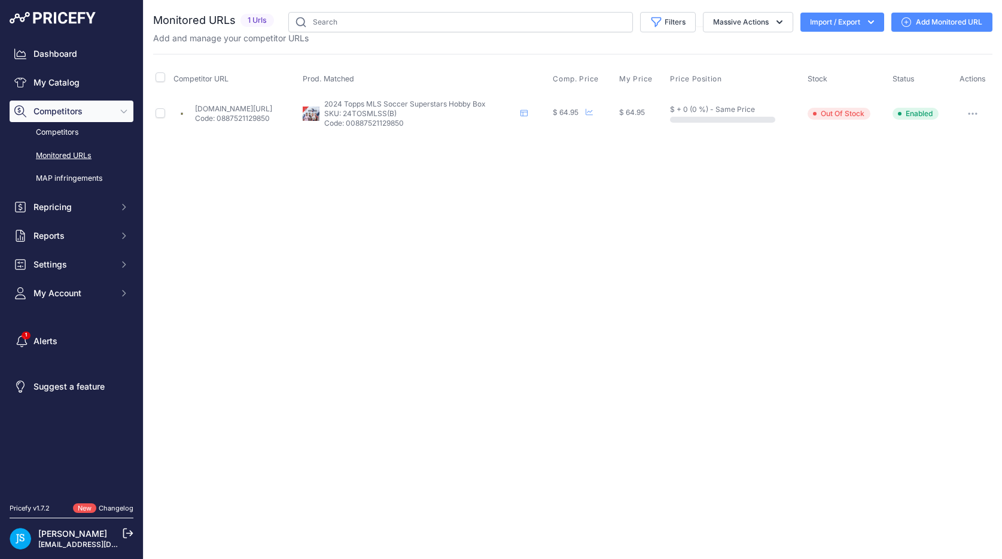
click at [915, 29] on link "Add Monitored URL" at bounding box center [941, 22] width 101 height 19
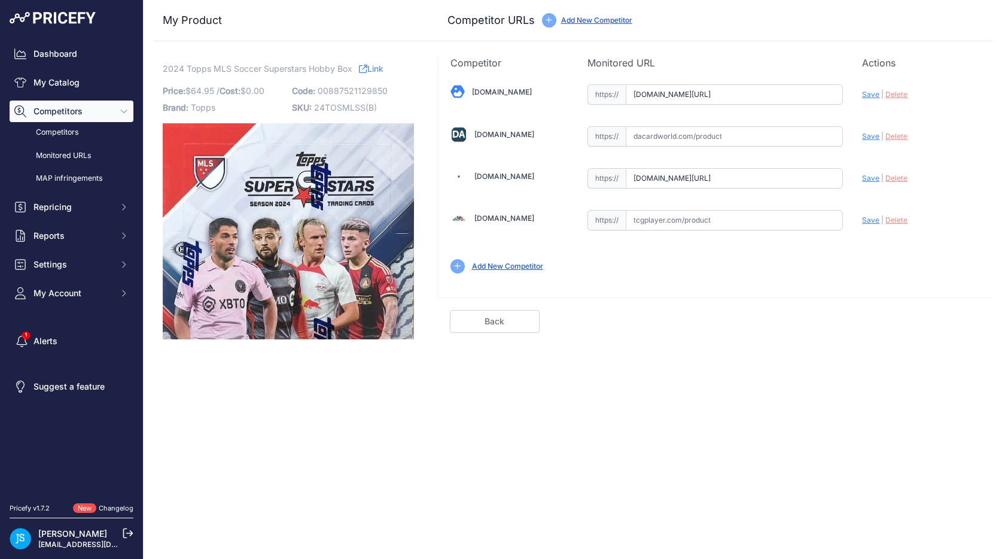
click at [718, 126] on input "text" at bounding box center [733, 136] width 217 height 20
paste input "[URL][DOMAIN_NAME]"
click at [873, 136] on span "Save" at bounding box center [870, 136] width 17 height 9
type input "[URL][DOMAIN_NAME]"
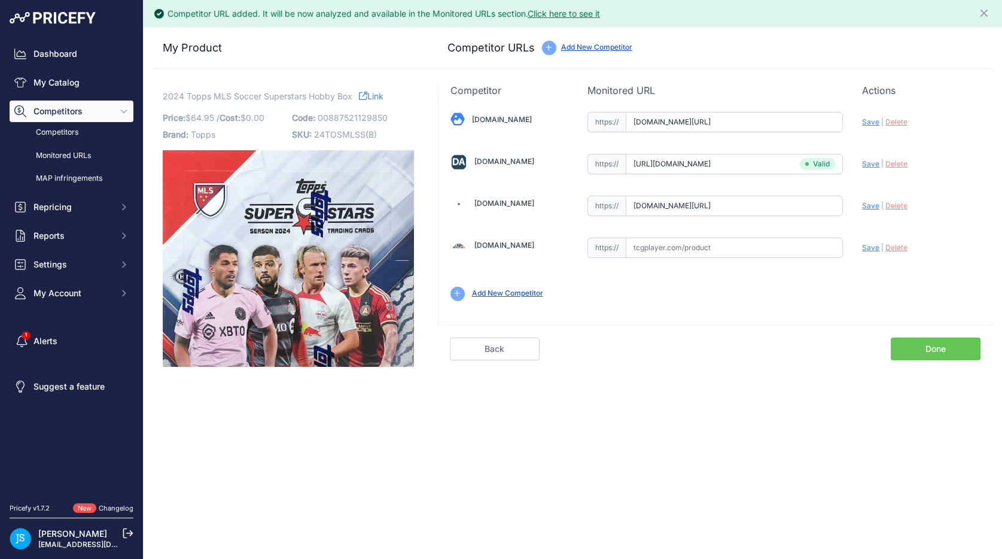
click at [866, 121] on span "Save" at bounding box center [870, 121] width 17 height 9
type input "[URL][DOMAIN_NAME]"
click at [939, 349] on link "Done" at bounding box center [935, 348] width 90 height 23
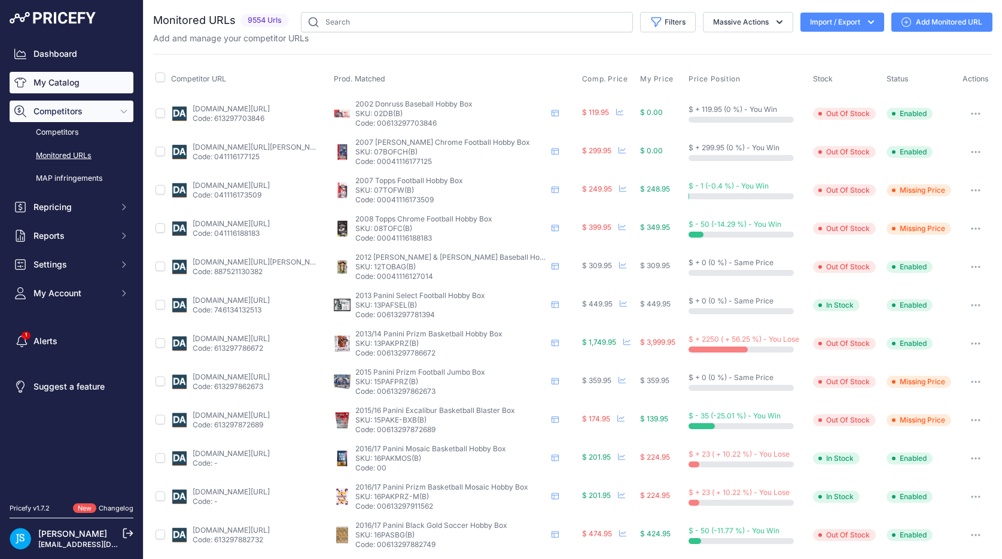
click at [71, 83] on link "My Catalog" at bounding box center [72, 83] width 124 height 22
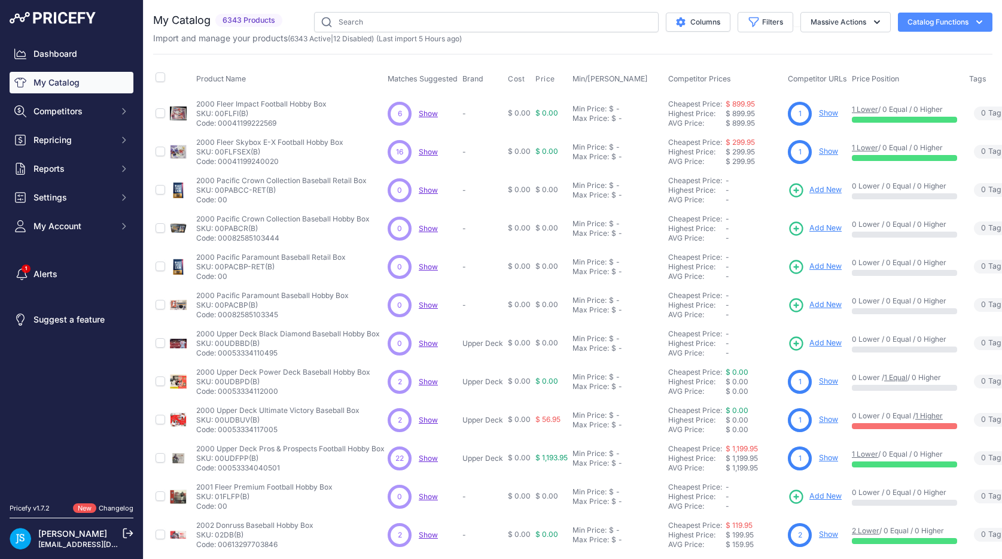
click at [399, 20] on input "text" at bounding box center [486, 22] width 344 height 20
type input "2025 Panini Luminance Football Hobby"
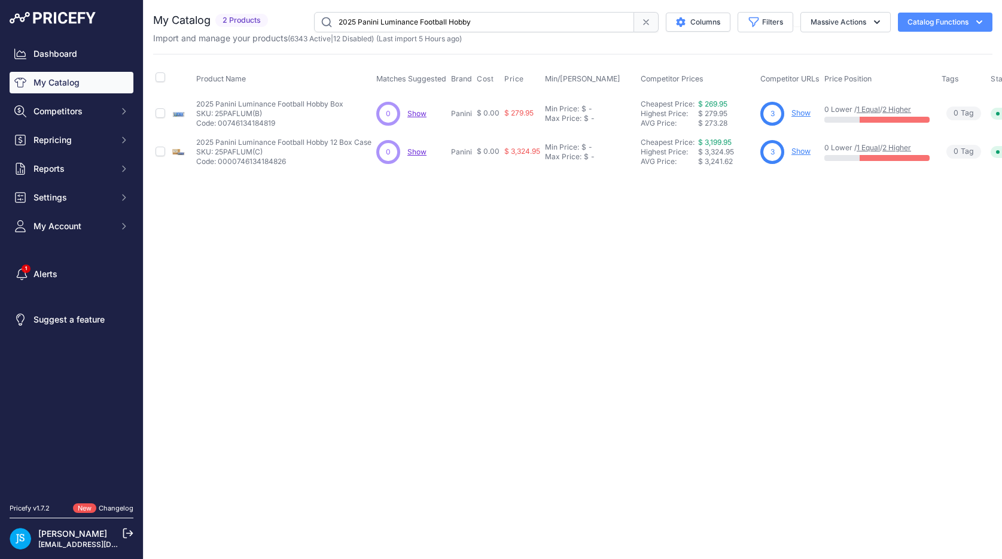
click at [799, 115] on link "Show" at bounding box center [800, 112] width 19 height 9
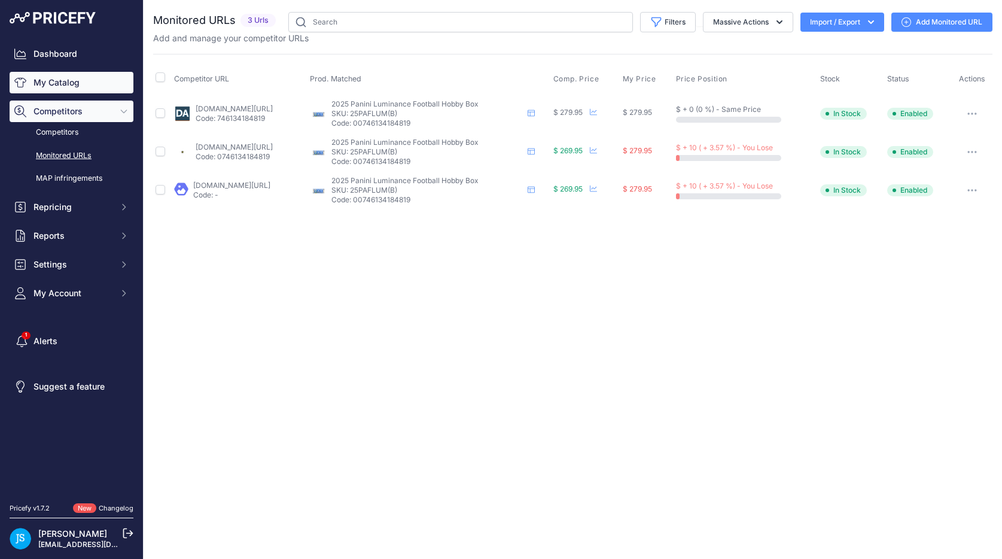
click at [53, 86] on link "My Catalog" at bounding box center [72, 83] width 124 height 22
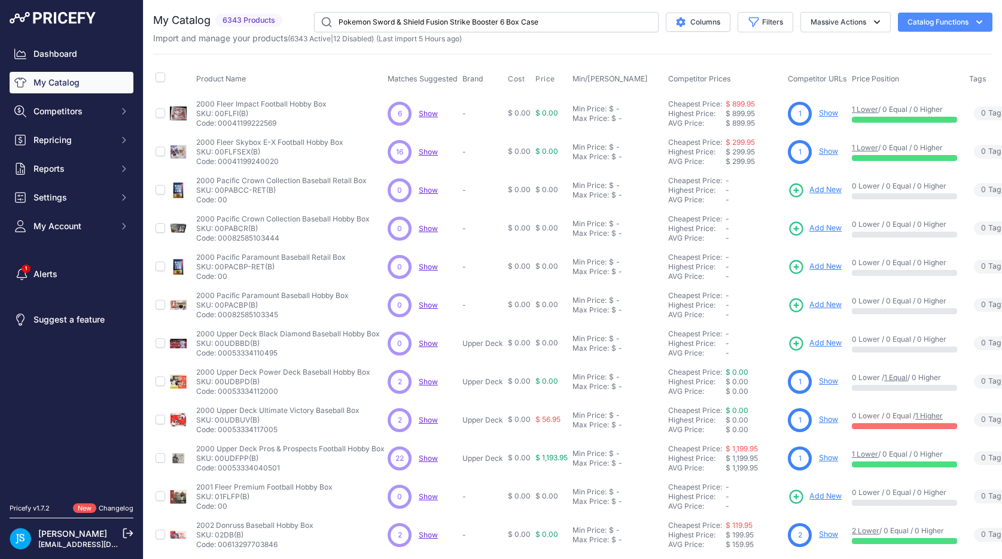
type input "Pokemon Sword & Shield Fusion Strike Booster 6 Box Case"
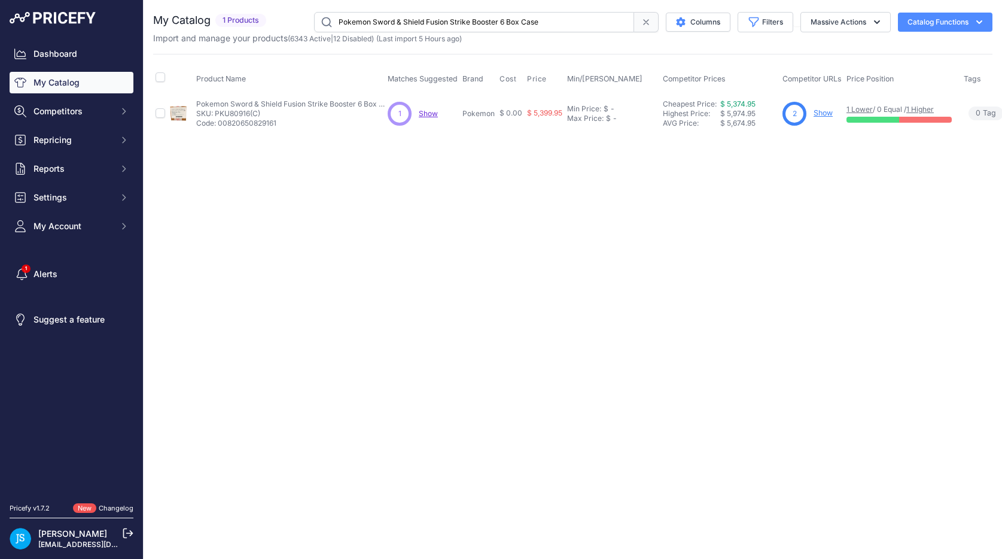
click at [819, 114] on link "Show" at bounding box center [822, 112] width 19 height 9
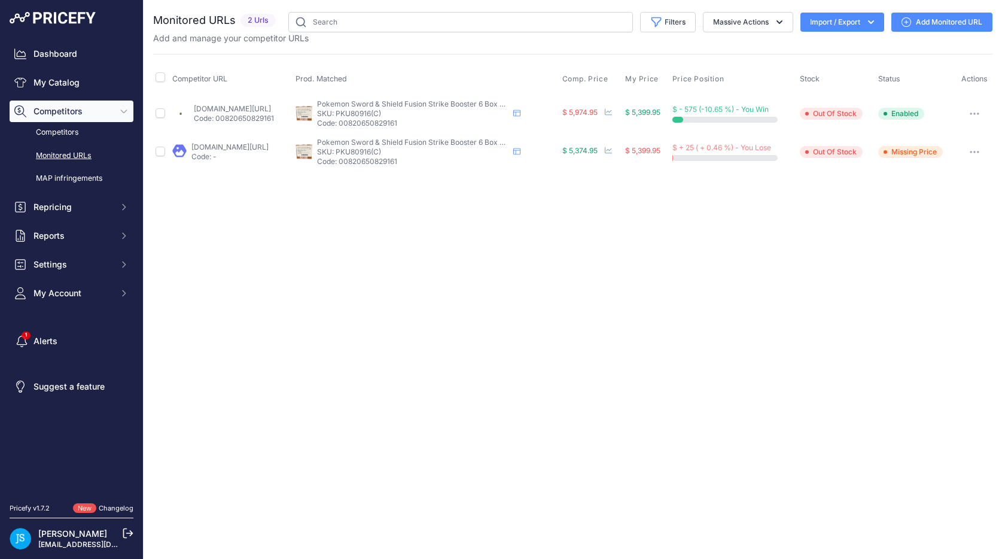
click at [920, 23] on link "Add Monitored URL" at bounding box center [941, 22] width 101 height 19
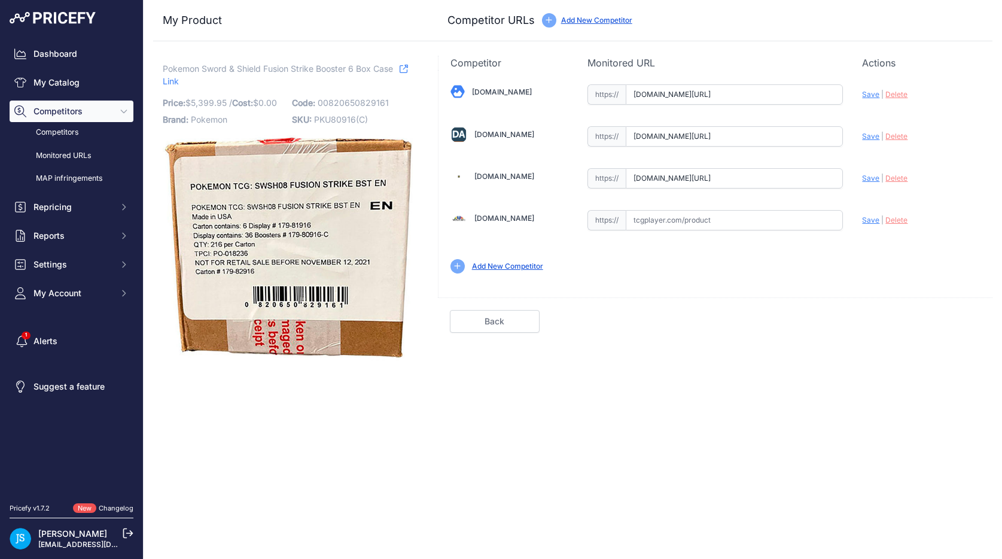
click at [661, 221] on input "text" at bounding box center [733, 220] width 217 height 20
paste input "https://www.tcgplayer.com/product/247655/pokemon-swsh08-fusion-strike-fusion-st…"
click at [871, 222] on span "Save" at bounding box center [870, 219] width 17 height 9
type input "https://www.tcgplayer.com/product/247655/pokemon-swsh08-fusion-strike-fusion-st…"
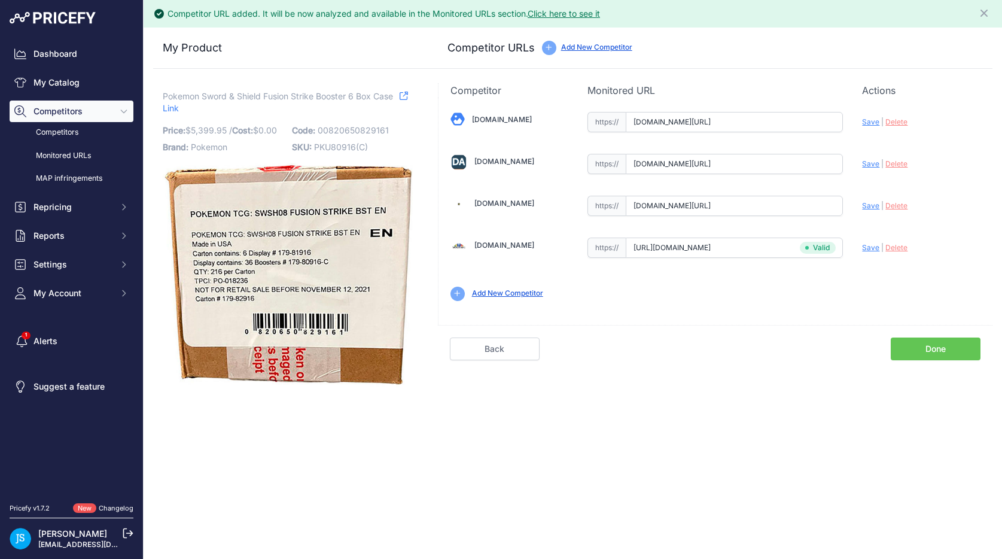
click at [956, 355] on link "Done" at bounding box center [935, 348] width 90 height 23
click at [927, 349] on link "Done" at bounding box center [935, 348] width 90 height 23
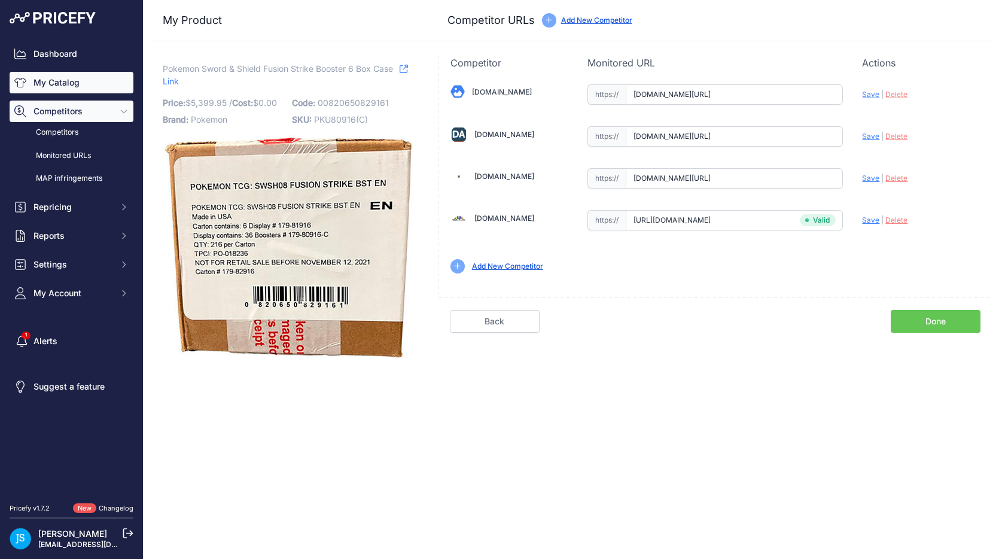
click at [97, 84] on link "My Catalog" at bounding box center [72, 83] width 124 height 22
click at [59, 85] on link "My Catalog" at bounding box center [72, 83] width 124 height 22
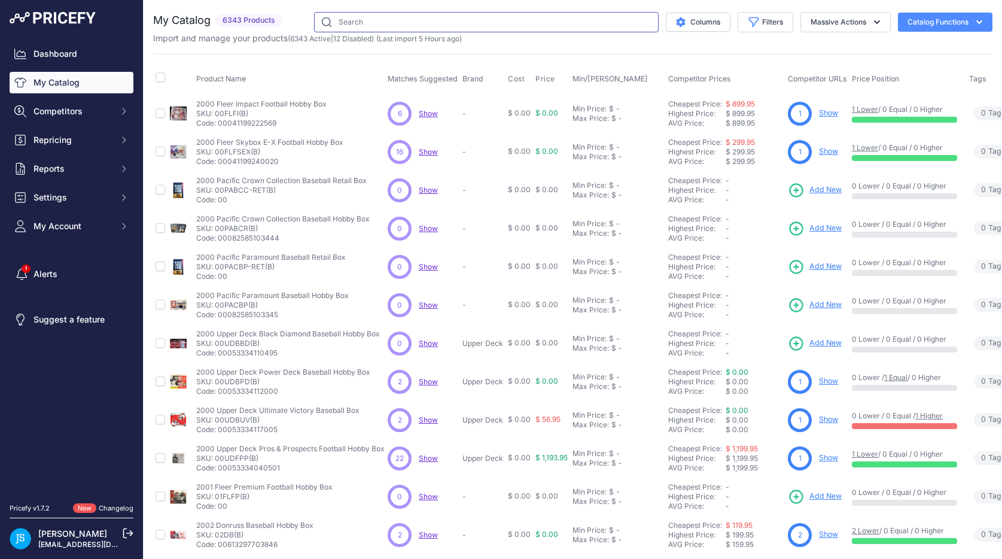
click at [352, 14] on input "text" at bounding box center [486, 22] width 344 height 20
paste input "https://www.tcgplayer.com/product/247655/pokemon-swsh08-fusion-strike-fusion-st…"
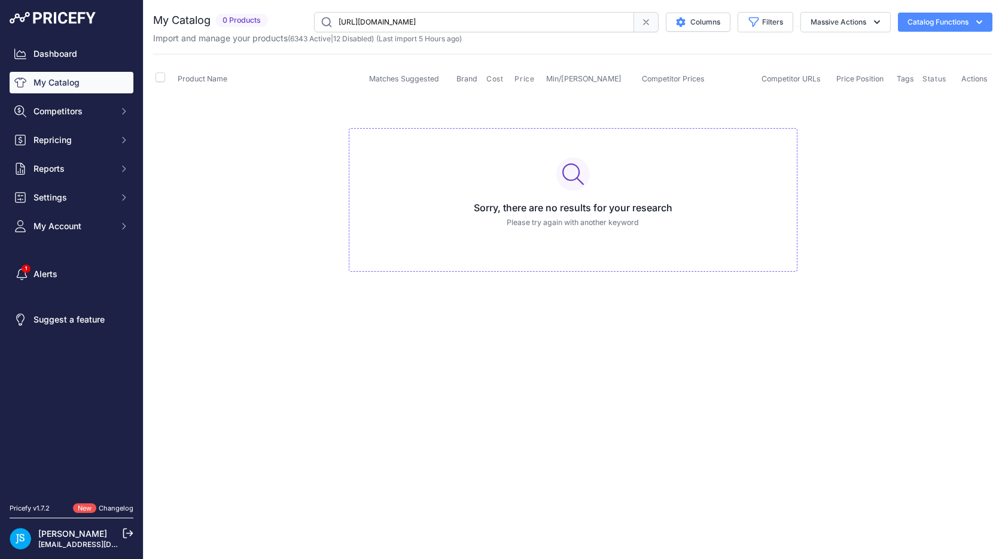
click at [382, 22] on input "https://www.tcgplayer.com/product/247655/pokemon-swsh08-fusion-strike-fusion-st…" at bounding box center [474, 22] width 320 height 20
click at [382, 22] on input "[URL][DOMAIN_NAME]" at bounding box center [474, 22] width 320 height 20
click at [489, 24] on input "[URL][DOMAIN_NAME]" at bounding box center [474, 22] width 320 height 20
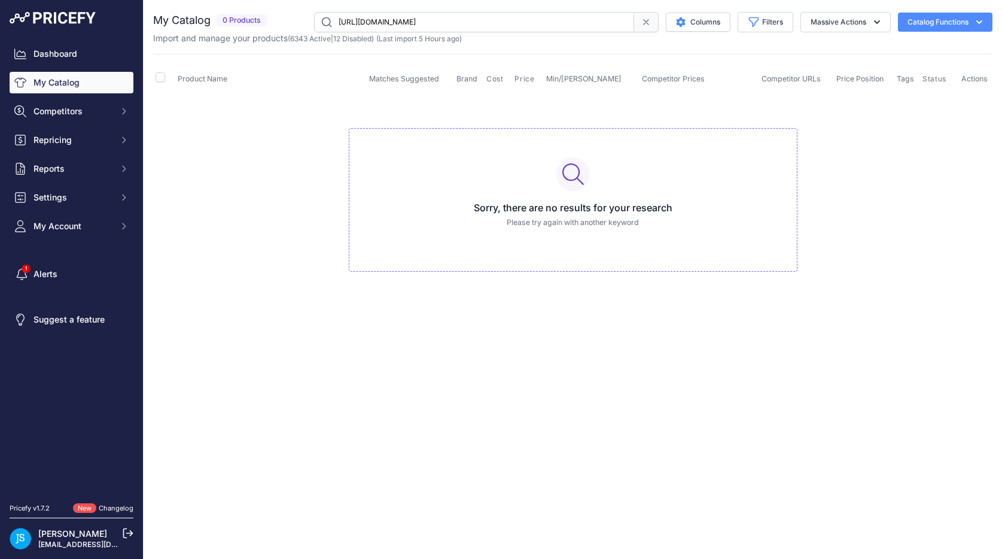
click at [489, 24] on input "[URL][DOMAIN_NAME]" at bounding box center [474, 22] width 320 height 20
paste input "Pokemon Sword & Shield Fusion Strike Booster 6 Box Case"
type input "Pokemon Sword & Shield Fusion Strike Booster 6 Box Case"
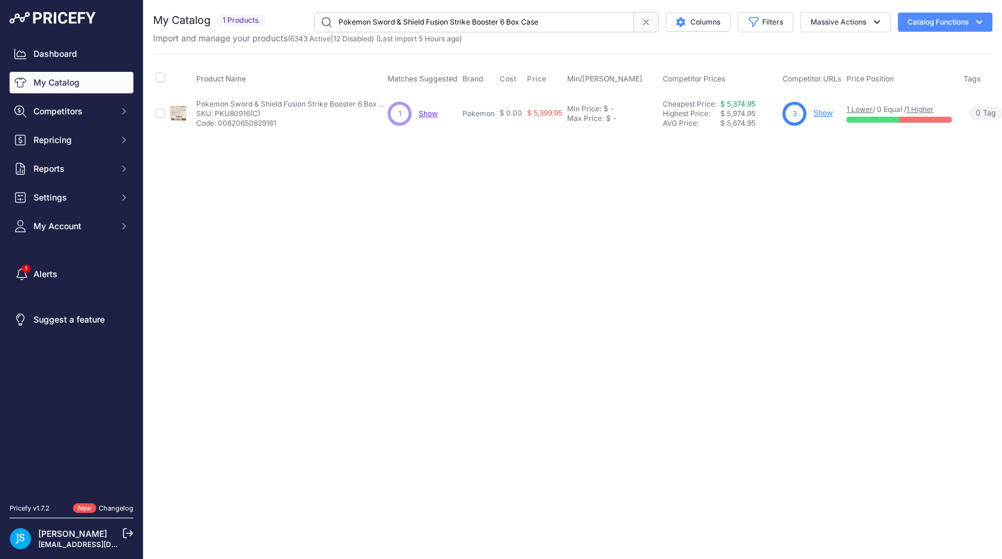
click at [819, 114] on link "Show" at bounding box center [822, 112] width 19 height 9
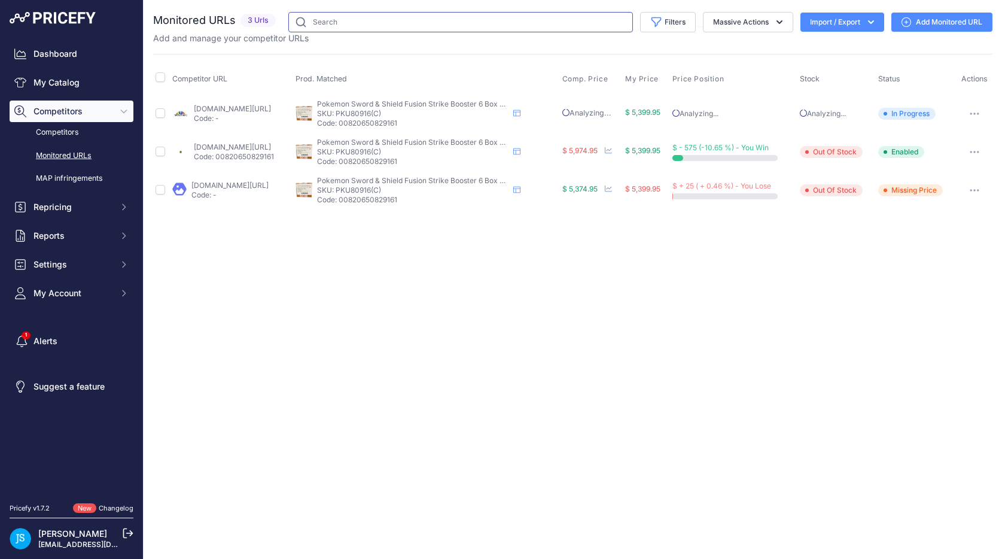
click at [352, 23] on input "text" at bounding box center [460, 22] width 344 height 20
click at [349, 318] on div "Close You are not connected to the internet." at bounding box center [573, 279] width 858 height 559
click at [395, 23] on input "text" at bounding box center [460, 22] width 344 height 20
click at [71, 86] on link "My Catalog" at bounding box center [72, 83] width 124 height 22
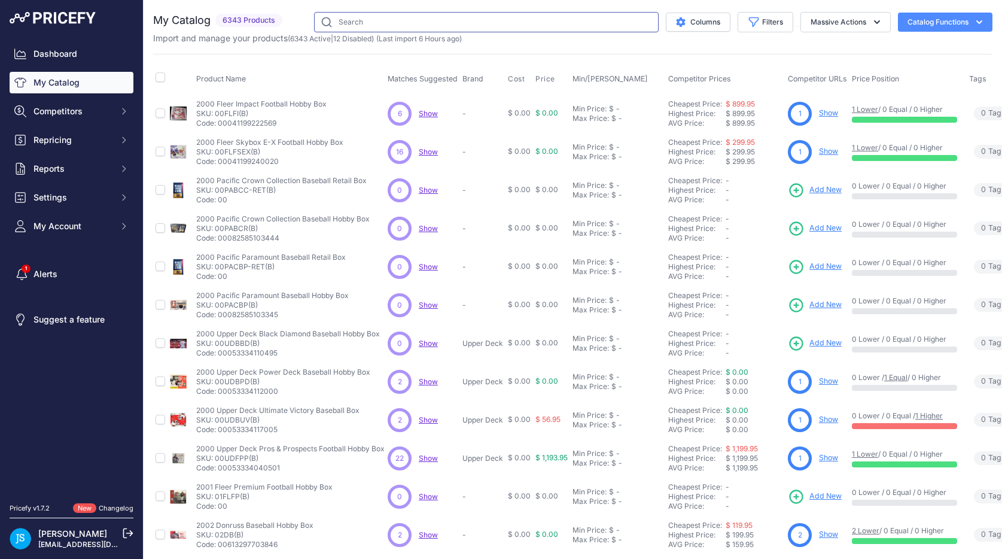
click at [368, 26] on input "text" at bounding box center [486, 22] width 344 height 20
paste input "2023/24 Panini Donruss Basketball International Hobby"
type input "2023/24 Panini Donruss Basketball International Hobby"
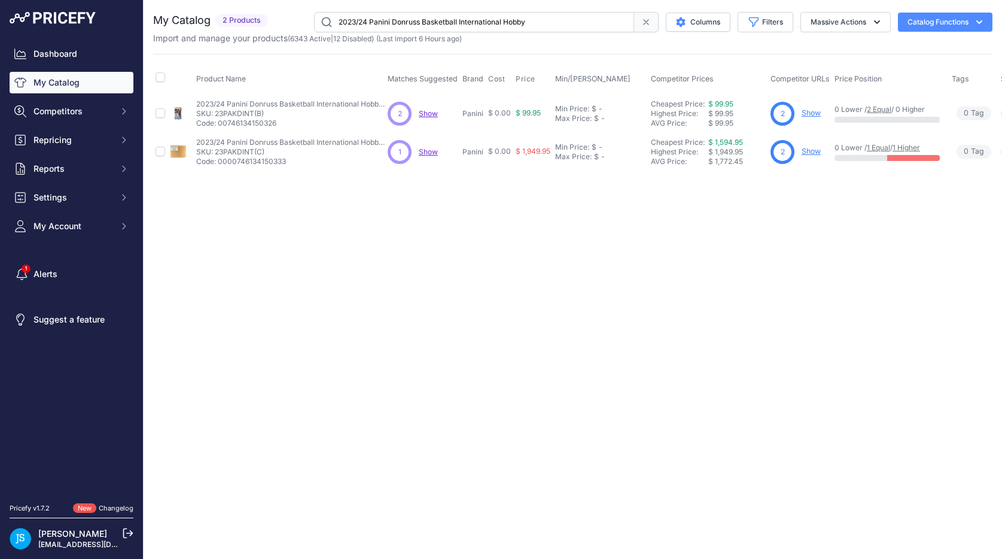
click at [807, 111] on link "Show" at bounding box center [810, 112] width 19 height 9
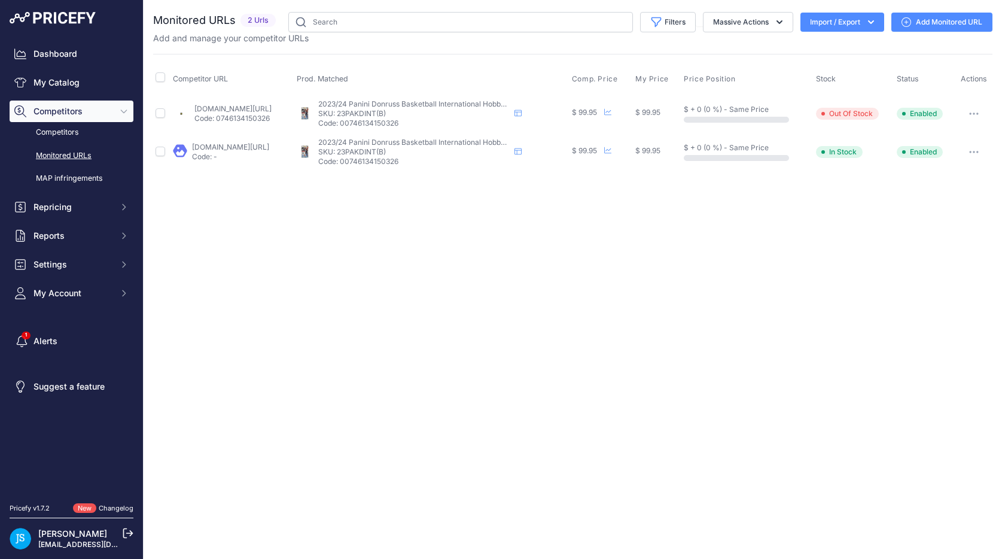
click at [240, 145] on link "[DOMAIN_NAME][URL]" at bounding box center [230, 146] width 77 height 9
click at [76, 83] on link "My Catalog" at bounding box center [72, 83] width 124 height 22
click at [54, 89] on link "My Catalog" at bounding box center [72, 83] width 124 height 22
click at [56, 89] on link "My Catalog" at bounding box center [72, 83] width 124 height 22
click at [312, 303] on div "Close You are not connected to the internet." at bounding box center [573, 279] width 858 height 559
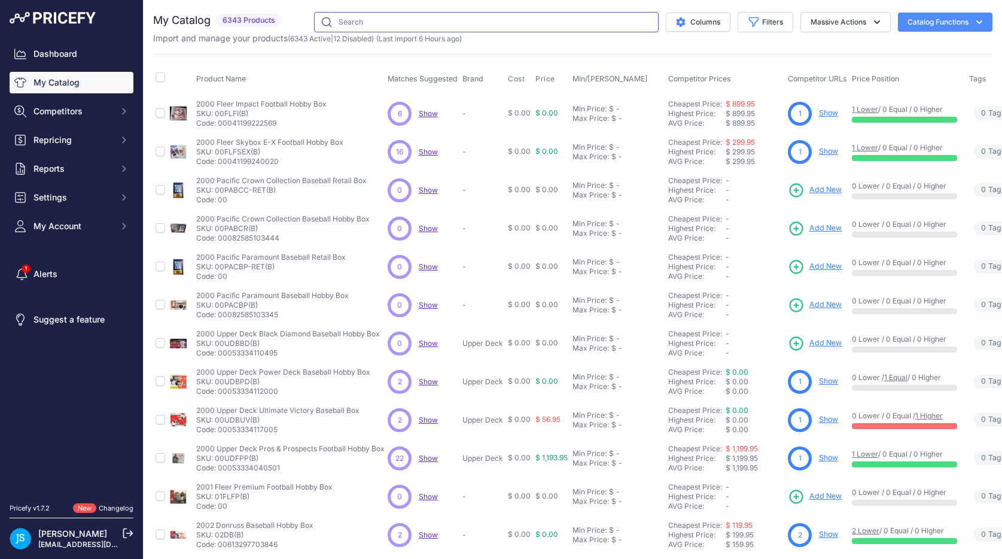
click at [374, 19] on input "text" at bounding box center [486, 22] width 344 height 20
paste input "2023/24 Topps Three Basketball Hobby"
type input "2023/24 Topps Three Basketball Hobby"
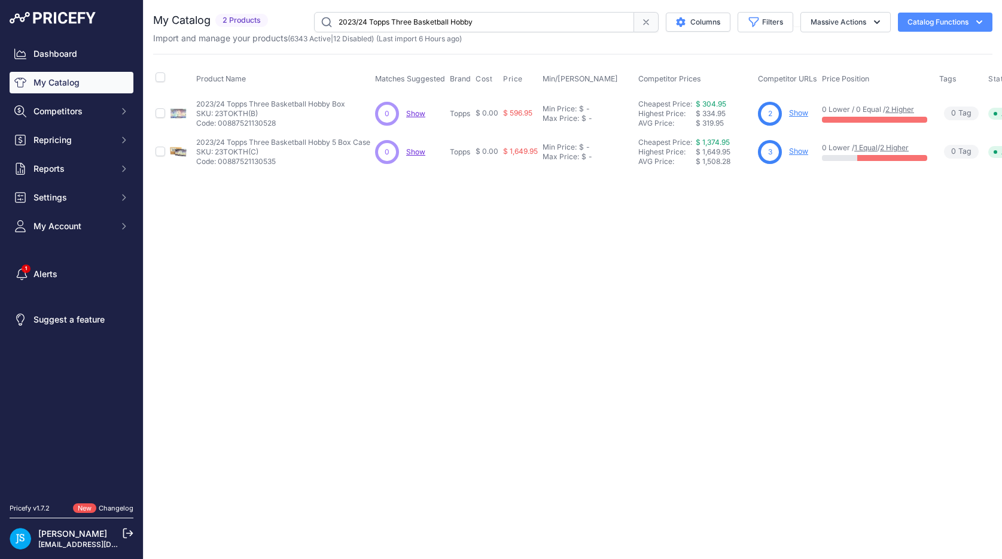
click at [800, 114] on link "Show" at bounding box center [798, 112] width 19 height 9
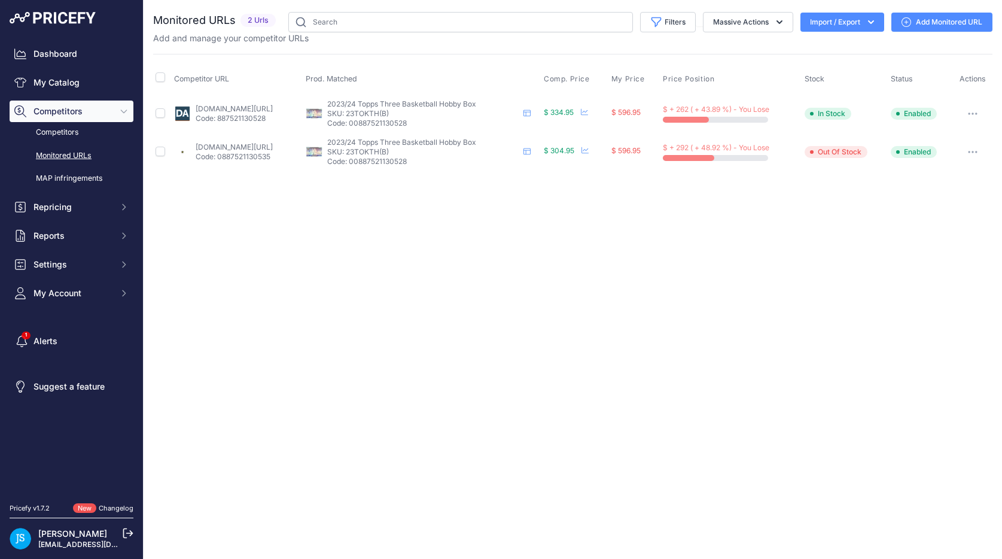
click at [271, 108] on link "[DOMAIN_NAME][URL]" at bounding box center [234, 108] width 77 height 9
click at [69, 84] on link "My Catalog" at bounding box center [72, 83] width 124 height 22
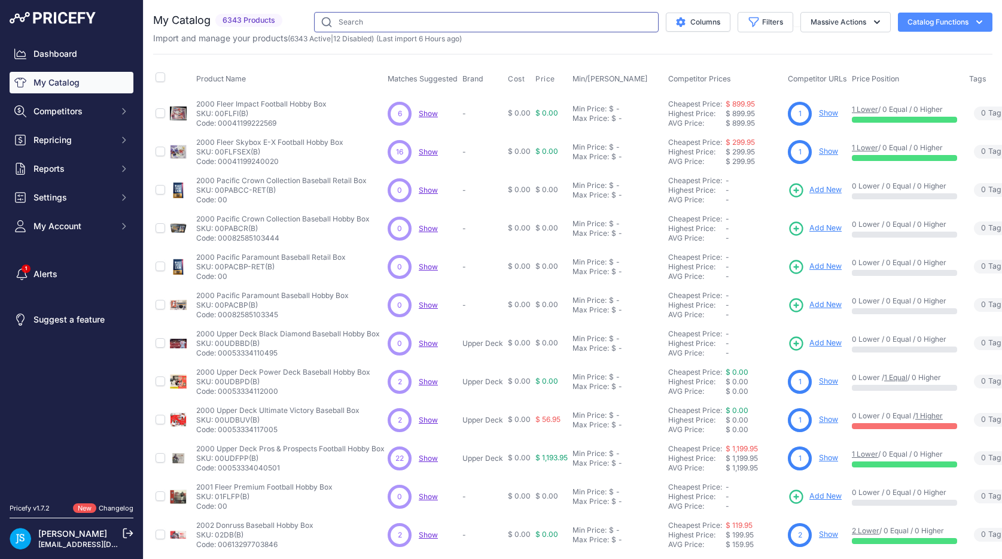
click at [354, 17] on input "text" at bounding box center [486, 22] width 344 height 20
paste input "2024/25 Upper Deck Series 2 Hockey Blaster"
type input "2024/25 Upper Deck Series 2 Hockey Blaster"
